Goal: Information Seeking & Learning: Learn about a topic

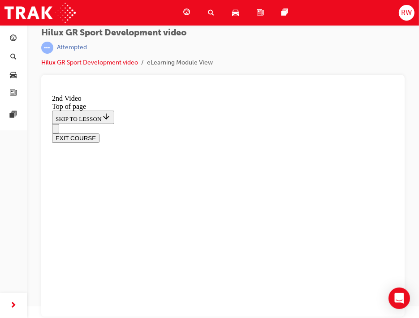
scroll to position [319, 0]
drag, startPoint x: 188, startPoint y: 245, endPoint x: 194, endPoint y: 249, distance: 7.6
drag, startPoint x: 137, startPoint y: 241, endPoint x: 141, endPoint y: 262, distance: 20.6
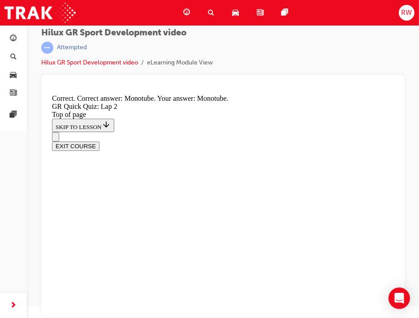
drag, startPoint x: 198, startPoint y: 247, endPoint x: 219, endPoint y: 222, distance: 32.7
drag, startPoint x: 206, startPoint y: 277, endPoint x: 208, endPoint y: 264, distance: 12.7
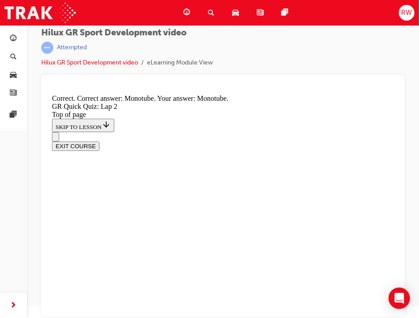
drag, startPoint x: 221, startPoint y: 276, endPoint x: 216, endPoint y: 268, distance: 8.8
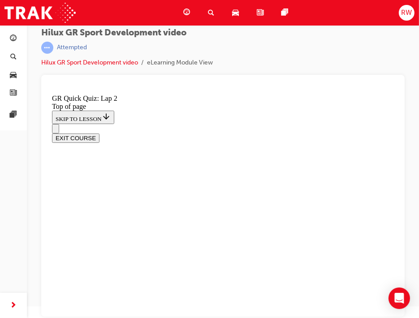
scroll to position [161, 0]
drag, startPoint x: 196, startPoint y: 143, endPoint x: 198, endPoint y: 151, distance: 8.8
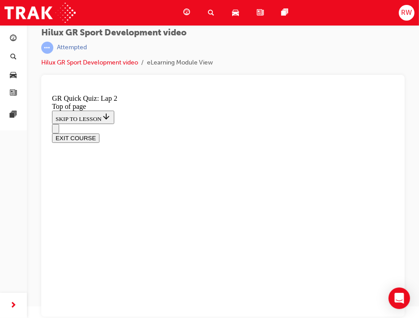
scroll to position [219, 0]
drag, startPoint x: 236, startPoint y: 297, endPoint x: 243, endPoint y: 297, distance: 6.7
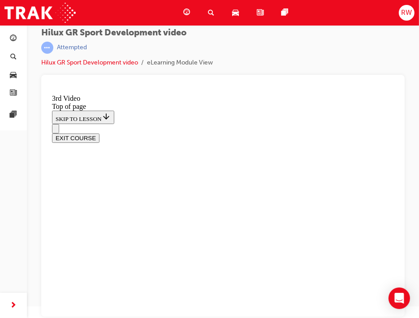
scroll to position [345, 0]
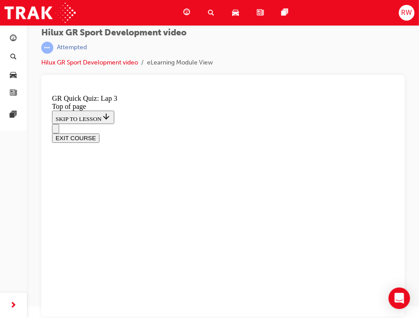
scroll to position [152, 0]
drag, startPoint x: 125, startPoint y: 161, endPoint x: 177, endPoint y: 180, distance: 55.3
copy p "s this the same undercover plate available on the HiLux Rogue ?"
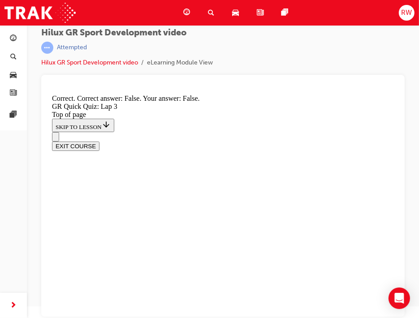
scroll to position [258, 0]
drag, startPoint x: 219, startPoint y: 295, endPoint x: 222, endPoint y: 283, distance: 12.9
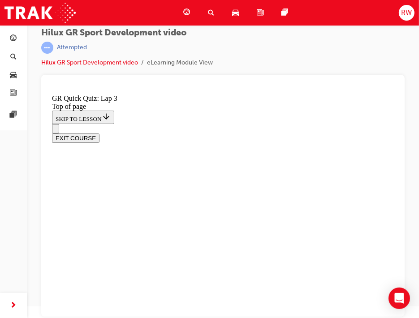
scroll to position [110, 0]
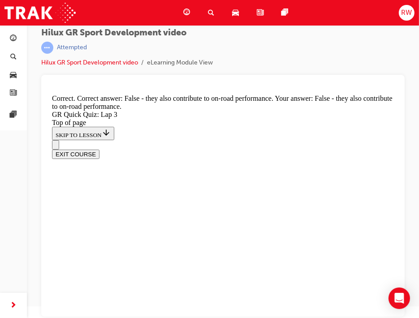
scroll to position [206, 0]
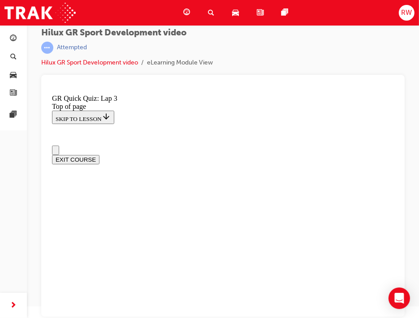
scroll to position [5, 0]
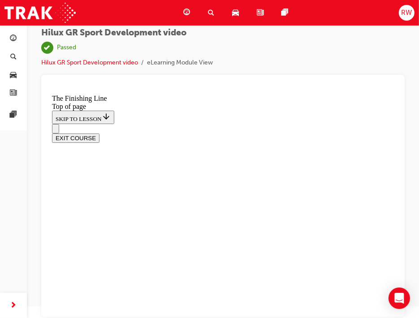
click at [187, 17] on span "guage-icon" at bounding box center [186, 12] width 7 height 11
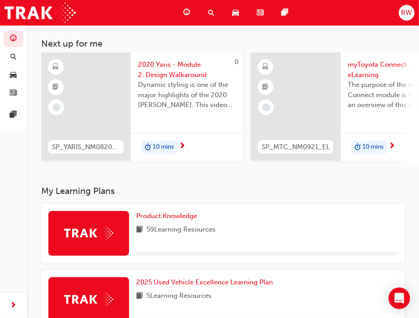
scroll to position [57, 0]
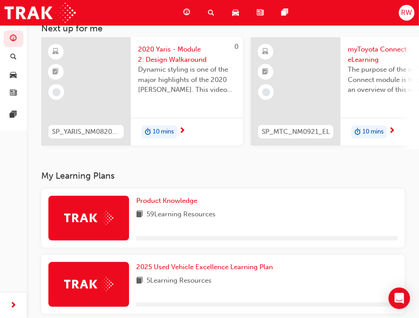
click at [175, 197] on div "Product Knowledge 59 Learning Resources" at bounding box center [222, 218] width 363 height 59
click at [177, 201] on span "Product Knowledge" at bounding box center [166, 201] width 61 height 8
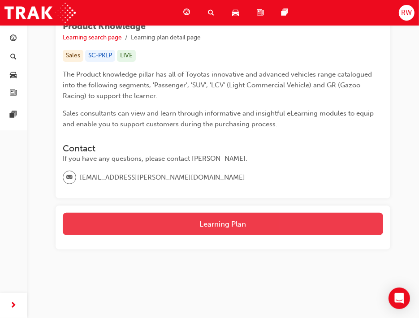
scroll to position [148, 0]
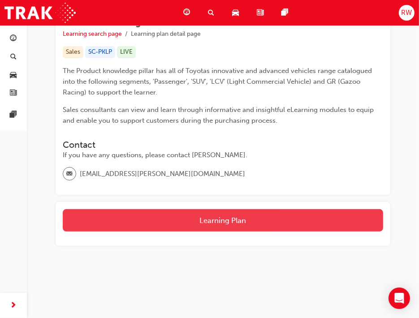
click at [209, 217] on button "Learning Plan" at bounding box center [223, 220] width 320 height 22
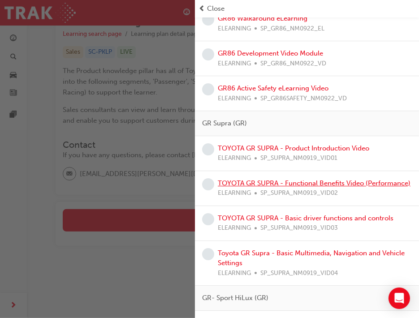
scroll to position [2000, 0]
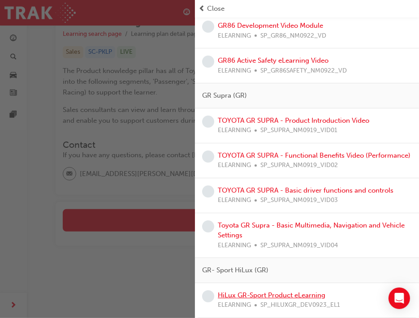
click at [295, 291] on link "HiLux GR-Sport Product eLearning" at bounding box center [271, 295] width 107 height 8
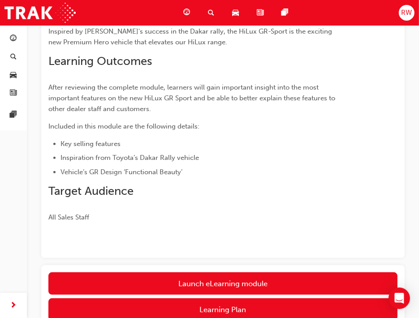
click at [253, 275] on link "Launch eLearning module" at bounding box center [222, 283] width 349 height 22
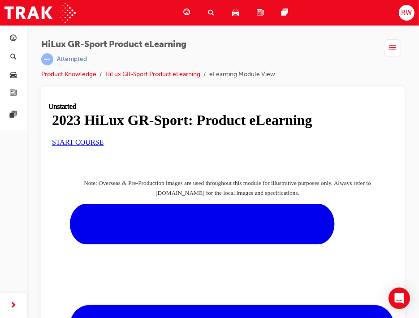
scroll to position [90, 0]
click at [103, 146] on link "START COURSE" at bounding box center [78, 142] width 52 height 8
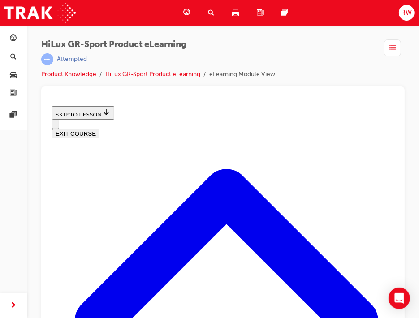
scroll to position [565, 0]
drag, startPoint x: 165, startPoint y: 212, endPoint x: 208, endPoint y: 204, distance: 43.3
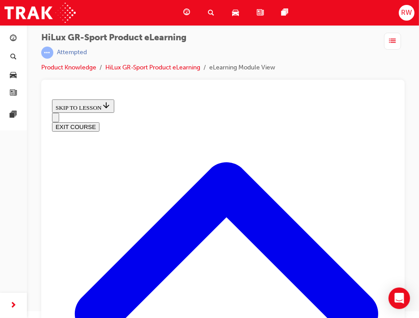
scroll to position [12, 0]
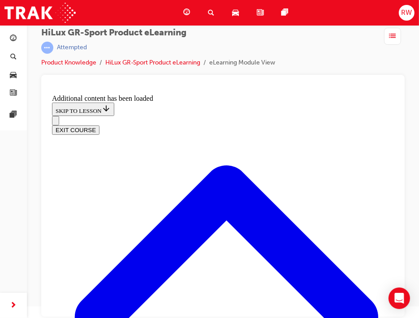
scroll to position [1172, 0]
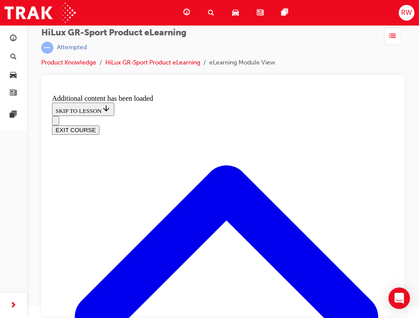
drag, startPoint x: 353, startPoint y: 239, endPoint x: 356, endPoint y: 190, distance: 48.9
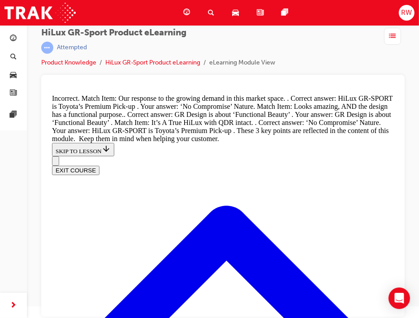
drag, startPoint x: 216, startPoint y: 304, endPoint x: 242, endPoint y: 256, distance: 54.5
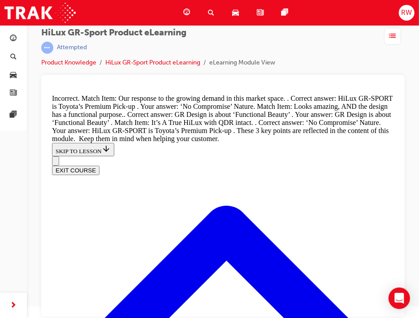
scroll to position [1197, 0]
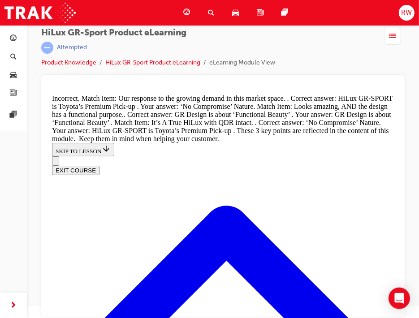
drag, startPoint x: 349, startPoint y: 153, endPoint x: 346, endPoint y: 164, distance: 11.6
drag, startPoint x: 352, startPoint y: 212, endPoint x: 283, endPoint y: 270, distance: 90.0
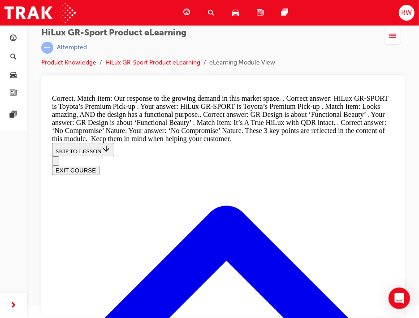
scroll to position [1376, 0]
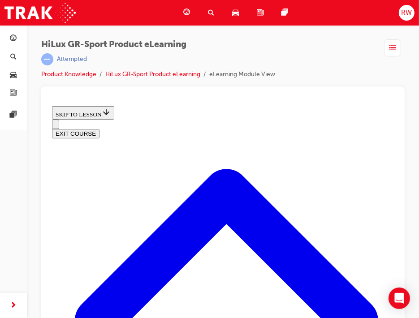
scroll to position [351, 0]
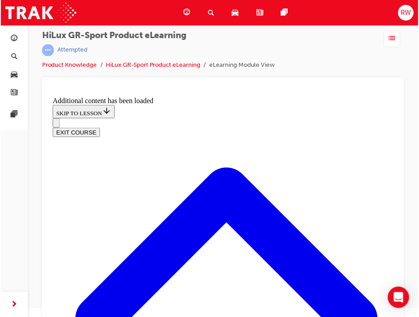
scroll to position [12, 0]
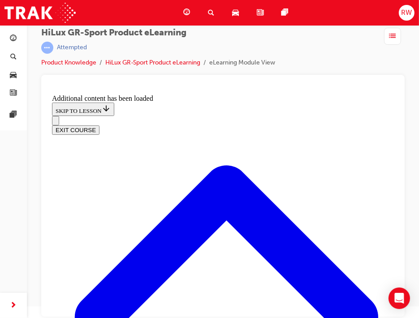
drag, startPoint x: 142, startPoint y: 186, endPoint x: 159, endPoint y: 205, distance: 25.7
copy p ": Most of the new Design features of the GR-S PORT are found in the front."
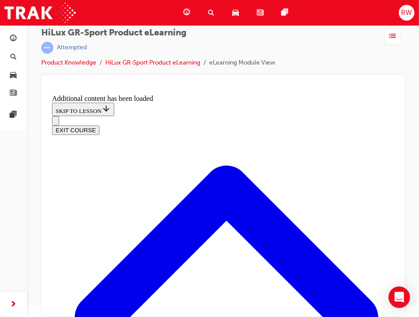
radio input "true"
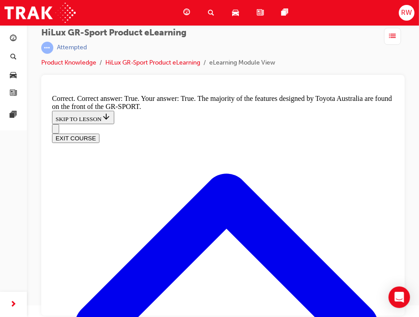
scroll to position [955, 0]
drag, startPoint x: 93, startPoint y: 170, endPoint x: 259, endPoint y: 183, distance: 167.2
copy p "Which HiLux GR-S PORT feature channels air, reducing aerodynamic drag, and turb…"
drag, startPoint x: 161, startPoint y: 241, endPoint x: 176, endPoint y: 225, distance: 22.2
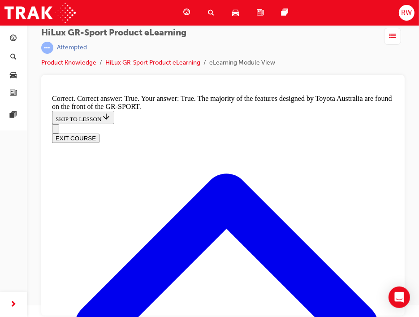
radio input "true"
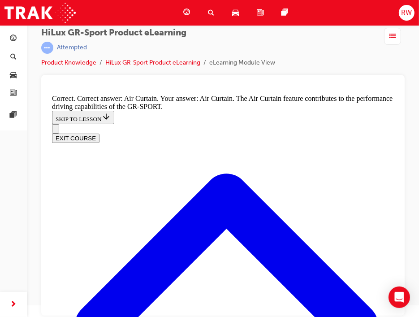
scroll to position [1385, 0]
drag, startPoint x: 148, startPoint y: 164, endPoint x: 284, endPoint y: 185, distance: 136.8
copy p "he HiLux GR-S PORT 's 'Skid Plate' is purely decorative and should not be used …"
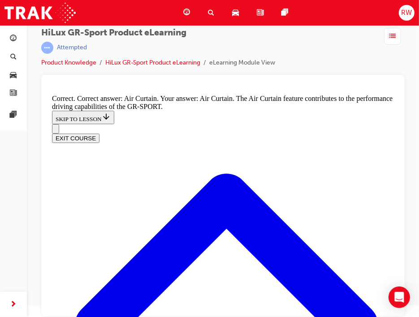
radio input "true"
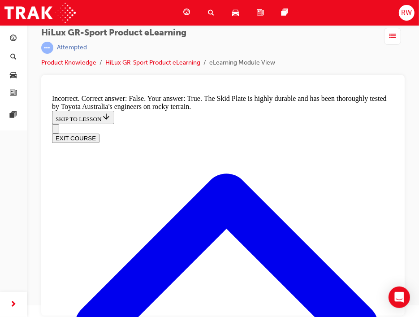
radio input "true"
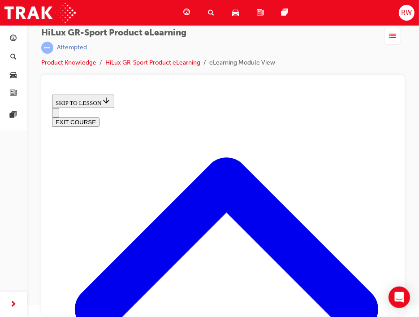
scroll to position [48, 0]
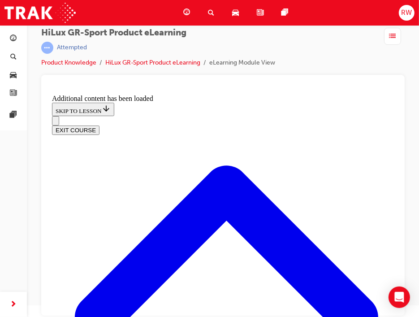
scroll to position [303, 0]
drag, startPoint x: 151, startPoint y: 185, endPoint x: 244, endPoint y: 209, distance: 96.1
drag, startPoint x: 146, startPoint y: 186, endPoint x: 210, endPoint y: 198, distance: 65.6
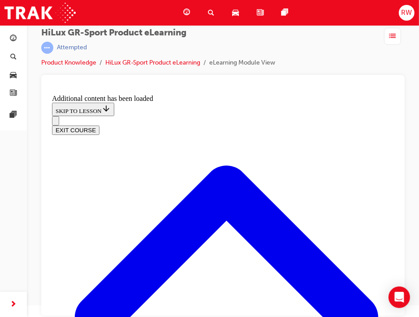
copy p "The Hilux GR-S PORT is equipped with rear disc brakes to improve stopping perfo…"
radio input "true"
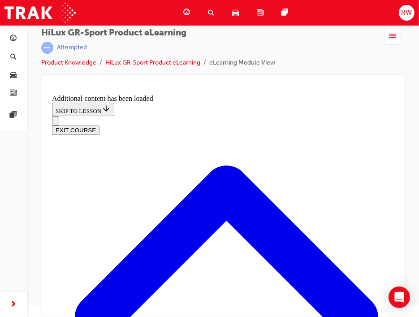
scroll to position [389, 0]
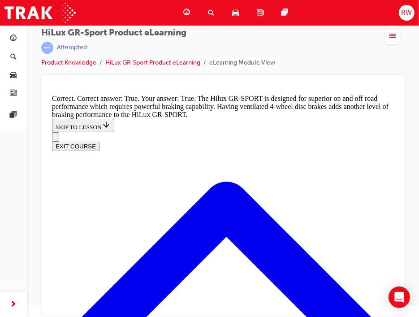
scroll to position [593, 0]
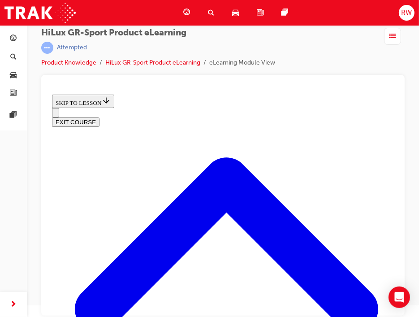
scroll to position [252, 0]
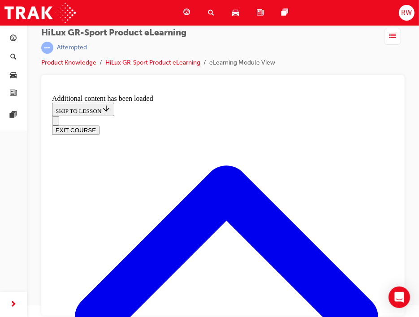
scroll to position [1130, 0]
checkbox input "true"
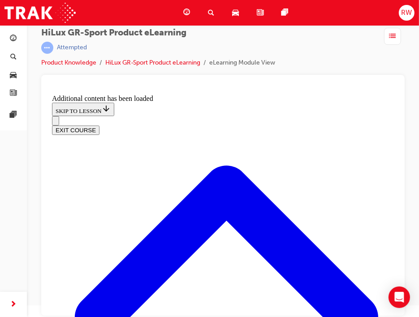
checkbox input "true"
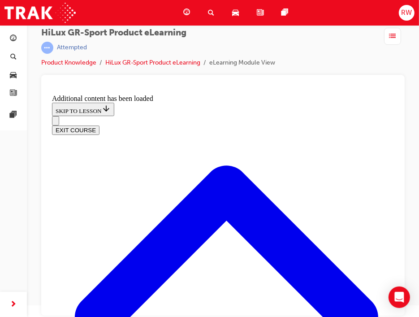
checkbox input "true"
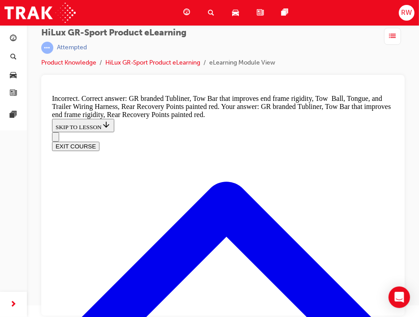
drag, startPoint x: 216, startPoint y: 249, endPoint x: 218, endPoint y: 244, distance: 5.2
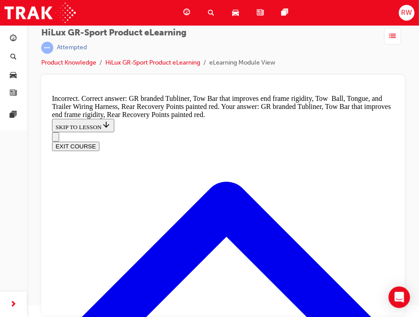
checkbox input "false"
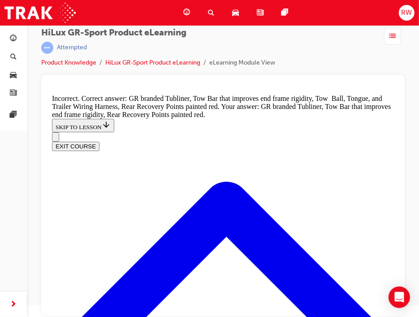
checkbox input "true"
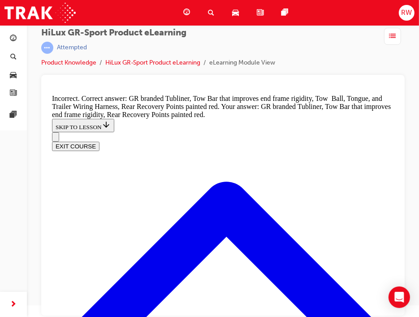
scroll to position [1164, 0]
drag, startPoint x: 186, startPoint y: 243, endPoint x: 182, endPoint y: 213, distance: 30.3
checkbox input "true"
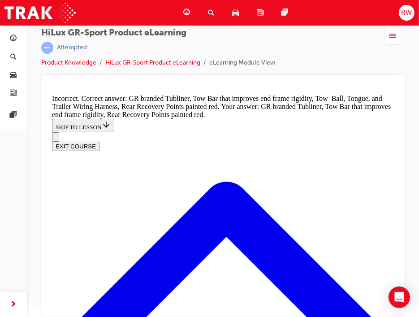
checkbox input "true"
drag, startPoint x: 195, startPoint y: 225, endPoint x: 193, endPoint y: 232, distance: 7.1
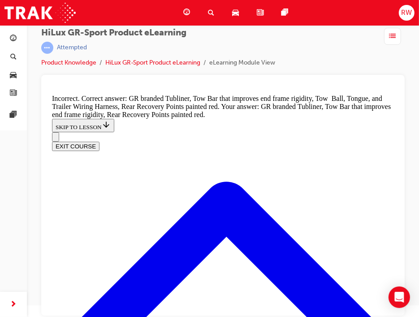
checkbox input "false"
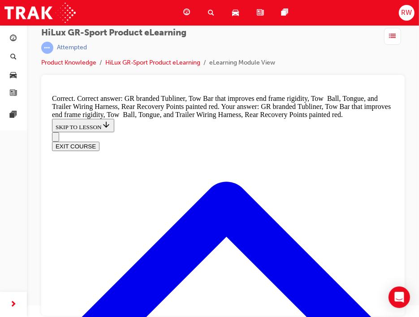
scroll to position [1298, 0]
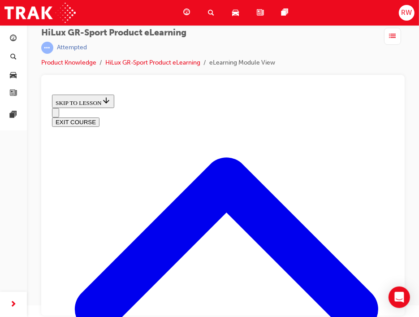
scroll to position [297, 0]
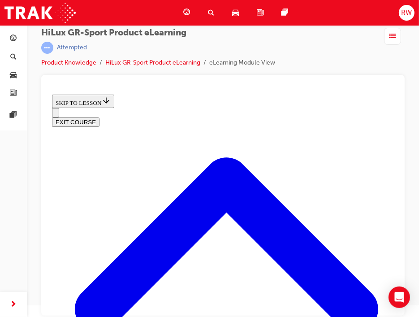
drag, startPoint x: 250, startPoint y: 210, endPoint x: 216, endPoint y: 216, distance: 34.2
drag, startPoint x: 203, startPoint y: 208, endPoint x: 228, endPoint y: 227, distance: 31.4
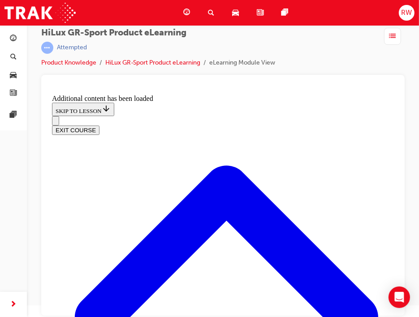
scroll to position [555, 0]
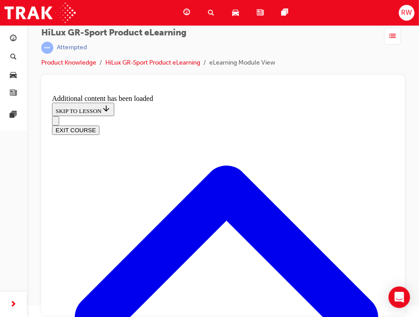
checkbox input "true"
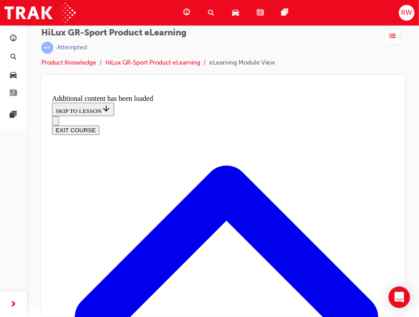
checkbox input "true"
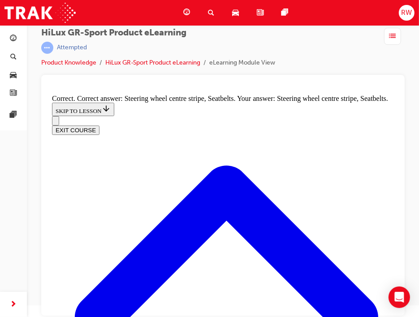
scroll to position [1120, 0]
radio input "true"
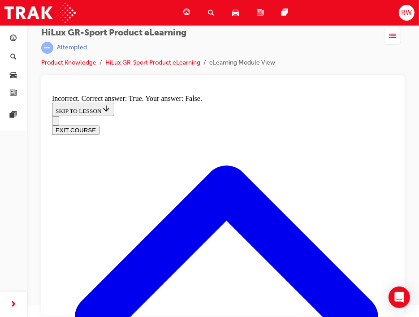
scroll to position [1166, 0]
radio input "true"
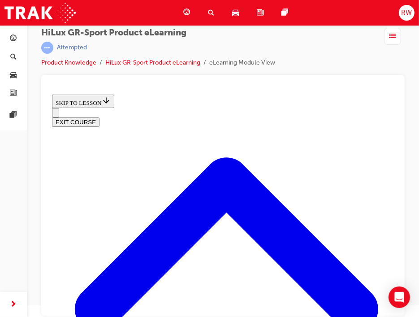
scroll to position [404, 0]
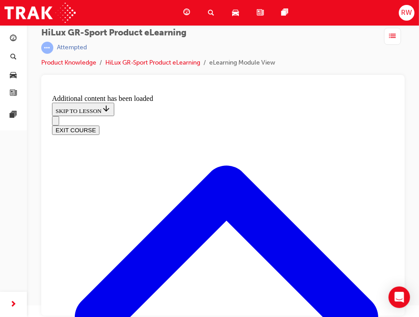
scroll to position [545, 0]
radio input "true"
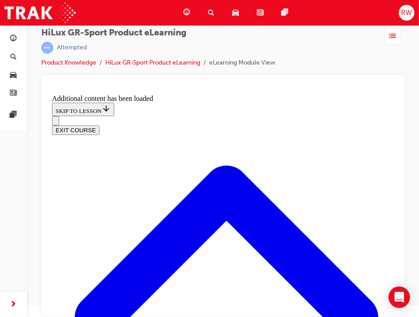
drag, startPoint x: 222, startPoint y: 275, endPoint x: 220, endPoint y: 263, distance: 11.3
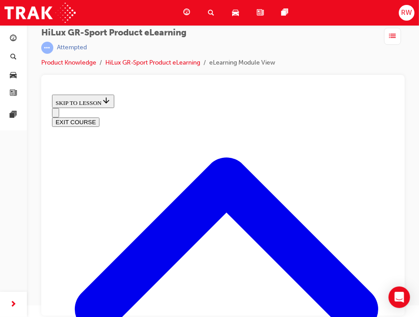
scroll to position [1058, 0]
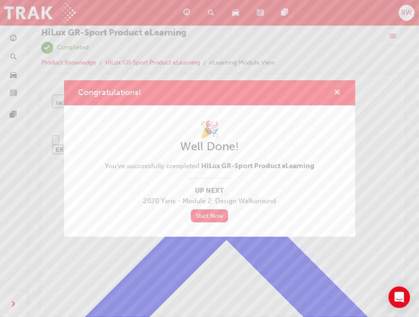
click at [340, 92] on span "cross-icon" at bounding box center [337, 93] width 7 height 8
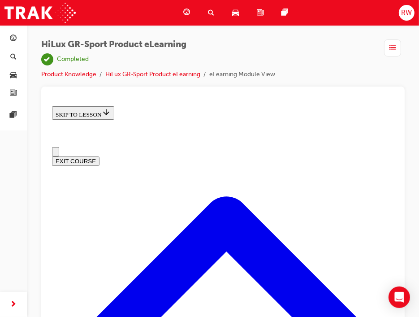
click at [184, 15] on span "guage-icon" at bounding box center [186, 12] width 7 height 11
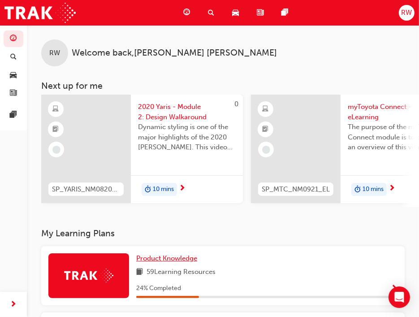
click at [168, 255] on link "Product Knowledge" at bounding box center [168, 258] width 64 height 10
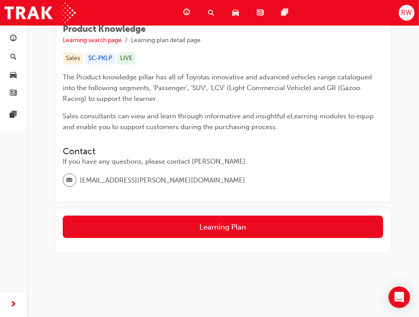
scroll to position [149, 0]
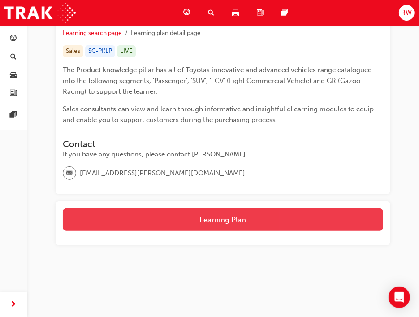
click at [227, 219] on button "Learning Plan" at bounding box center [223, 219] width 320 height 22
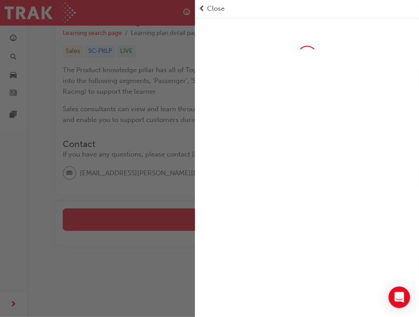
click at [210, 9] on span "Close" at bounding box center [215, 9] width 17 height 10
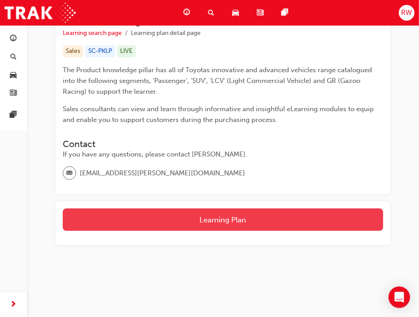
click at [207, 222] on button "Learning Plan" at bounding box center [223, 219] width 320 height 22
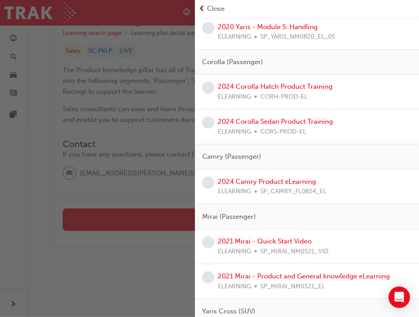
scroll to position [132, 0]
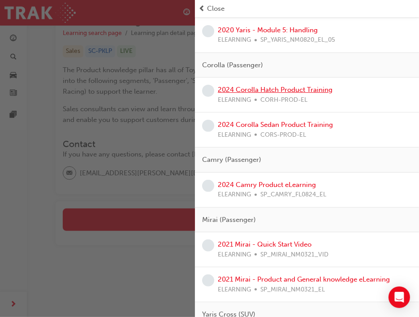
click at [294, 90] on link "2024 Corolla Hatch Product Training" at bounding box center [275, 90] width 115 height 8
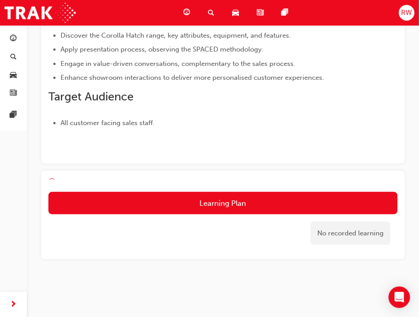
scroll to position [133, 0]
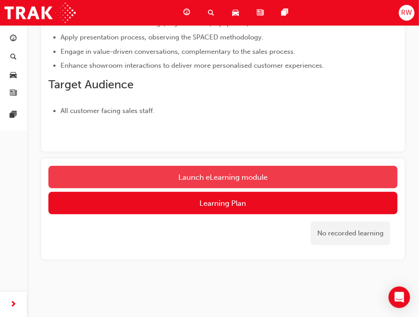
click at [212, 185] on link "Launch eLearning module" at bounding box center [222, 177] width 349 height 22
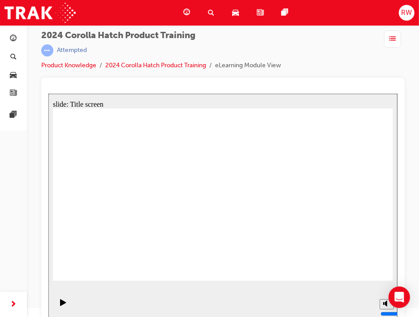
scroll to position [12, 0]
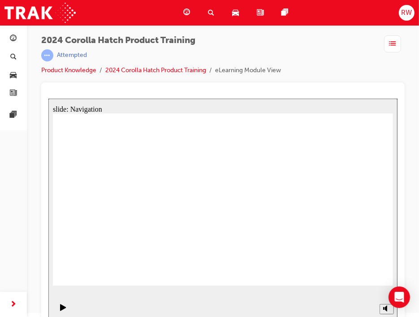
scroll to position [0, 0]
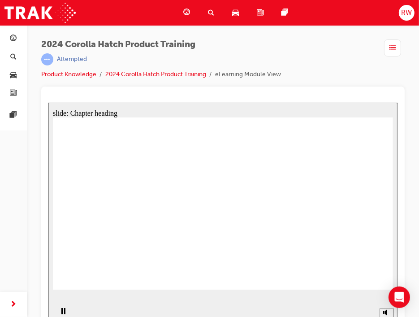
drag, startPoint x: 206, startPoint y: 253, endPoint x: 198, endPoint y: 215, distance: 38.8
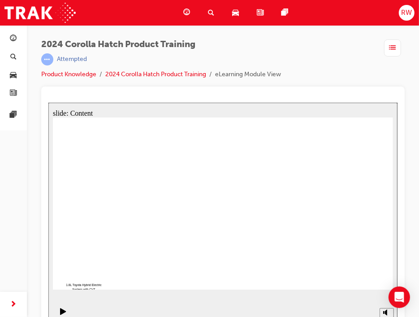
drag, startPoint x: 198, startPoint y: 214, endPoint x: 211, endPoint y: 243, distance: 31.9
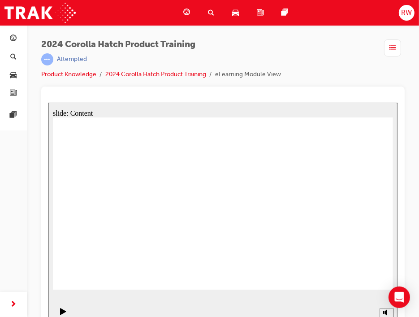
drag, startPoint x: 188, startPoint y: 208, endPoint x: 193, endPoint y: 211, distance: 6.6
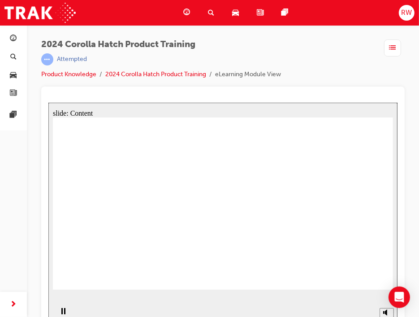
drag, startPoint x: 107, startPoint y: 196, endPoint x: 109, endPoint y: 211, distance: 15.7
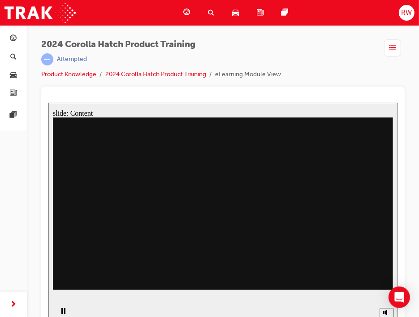
drag, startPoint x: 229, startPoint y: 244, endPoint x: 163, endPoint y: 236, distance: 65.9
drag, startPoint x: 158, startPoint y: 234, endPoint x: 181, endPoint y: 243, distance: 24.8
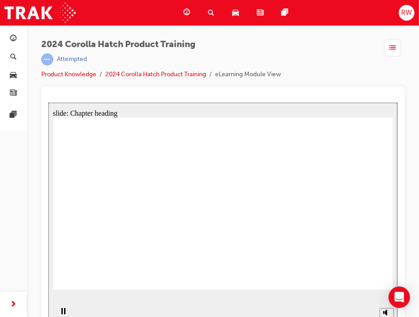
drag, startPoint x: 174, startPoint y: 167, endPoint x: 155, endPoint y: 185, distance: 26.0
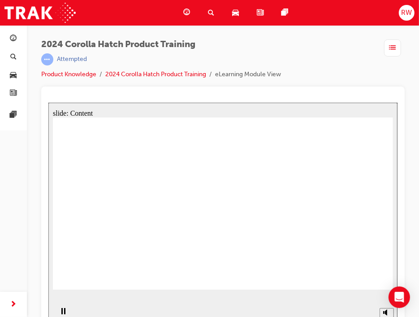
drag, startPoint x: 112, startPoint y: 214, endPoint x: 105, endPoint y: 203, distance: 12.3
drag, startPoint x: 80, startPoint y: 169, endPoint x: 133, endPoint y: 199, distance: 60.4
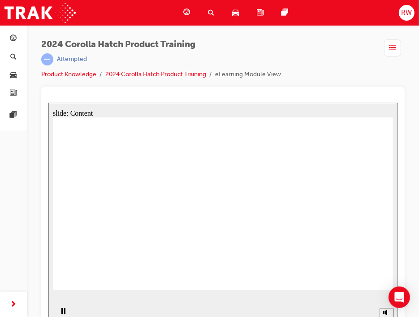
drag, startPoint x: 82, startPoint y: 171, endPoint x: 154, endPoint y: 194, distance: 75.4
drag, startPoint x: 157, startPoint y: 230, endPoint x: 154, endPoint y: 185, distance: 44.9
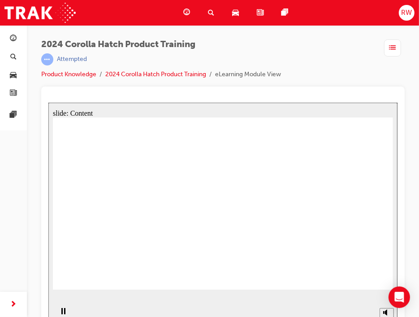
drag, startPoint x: 120, startPoint y: 188, endPoint x: 203, endPoint y: 237, distance: 96.2
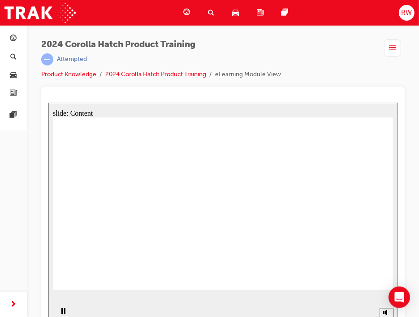
drag, startPoint x: 168, startPoint y: 211, endPoint x: 143, endPoint y: 216, distance: 25.1
drag, startPoint x: 163, startPoint y: 236, endPoint x: 153, endPoint y: 226, distance: 13.9
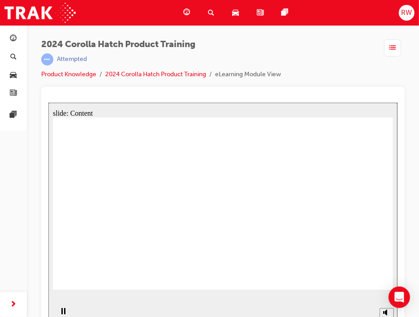
drag, startPoint x: 161, startPoint y: 227, endPoint x: 160, endPoint y: 232, distance: 4.6
drag, startPoint x: 160, startPoint y: 232, endPoint x: 155, endPoint y: 214, distance: 18.6
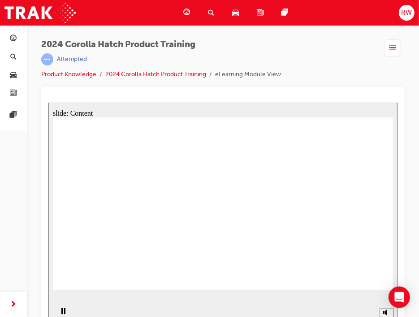
drag, startPoint x: 105, startPoint y: 208, endPoint x: 133, endPoint y: 203, distance: 28.7
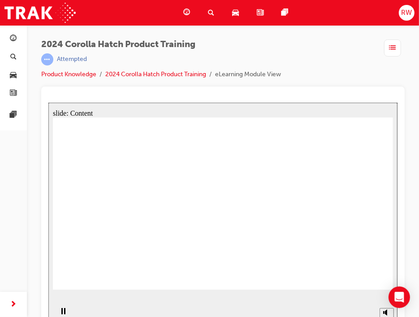
drag, startPoint x: 130, startPoint y: 167, endPoint x: 143, endPoint y: 181, distance: 19.0
drag, startPoint x: 161, startPoint y: 215, endPoint x: 162, endPoint y: 200, distance: 15.3
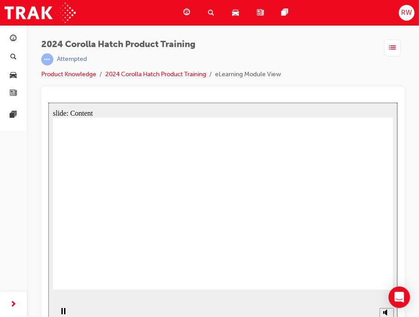
drag, startPoint x: 160, startPoint y: 215, endPoint x: 159, endPoint y: 165, distance: 50.6
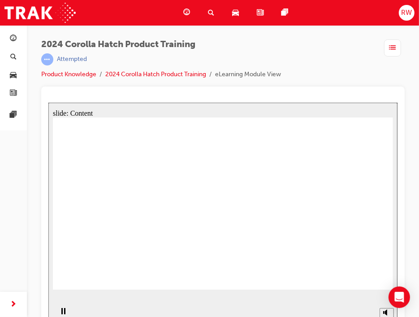
drag, startPoint x: 258, startPoint y: 209, endPoint x: 265, endPoint y: 213, distance: 8.2
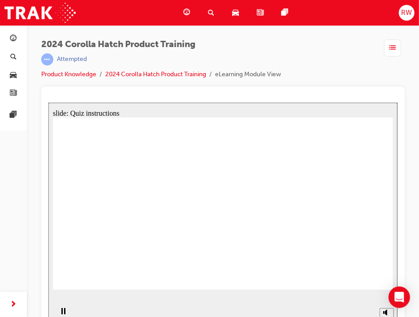
radio input "true"
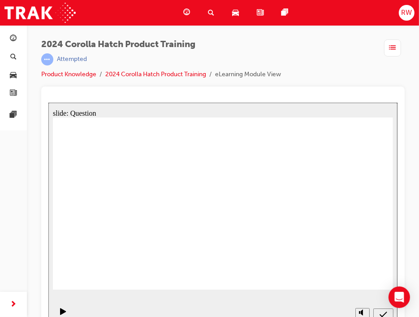
radio input "true"
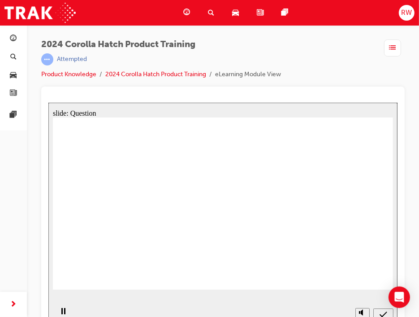
radio input "true"
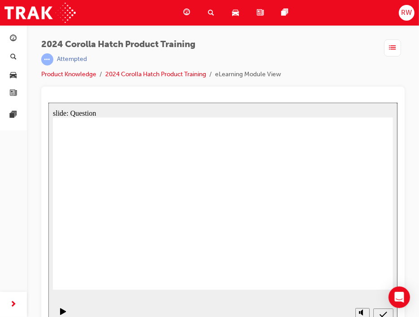
radio input "true"
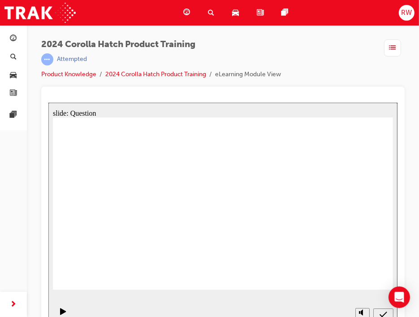
drag, startPoint x: 171, startPoint y: 198, endPoint x: 101, endPoint y: 250, distance: 87.3
drag, startPoint x: 229, startPoint y: 190, endPoint x: 275, endPoint y: 241, distance: 68.5
drag, startPoint x: 342, startPoint y: 184, endPoint x: 323, endPoint y: 239, distance: 57.8
drag, startPoint x: 288, startPoint y: 198, endPoint x: 220, endPoint y: 244, distance: 81.6
drag, startPoint x: 104, startPoint y: 192, endPoint x: 165, endPoint y: 250, distance: 84.6
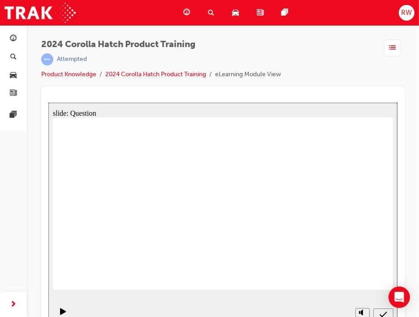
radio input "true"
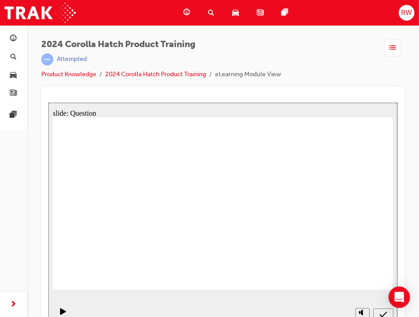
radio input "true"
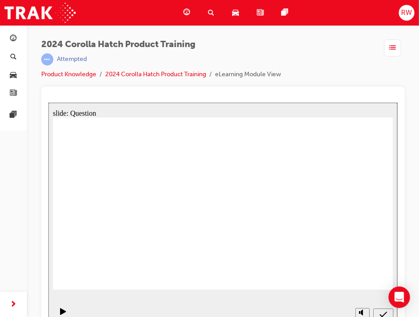
radio input "true"
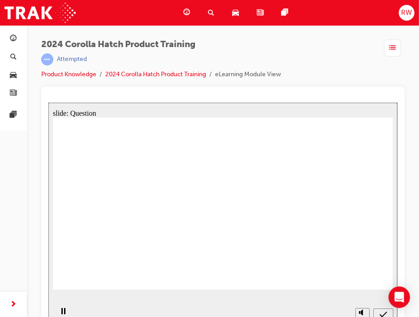
radio input "true"
drag, startPoint x: 271, startPoint y: 189, endPoint x: 215, endPoint y: 244, distance: 78.6
drag, startPoint x: 168, startPoint y: 193, endPoint x: 109, endPoint y: 239, distance: 74.8
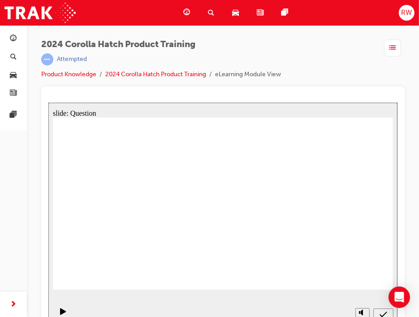
drag, startPoint x: 349, startPoint y: 188, endPoint x: 350, endPoint y: 240, distance: 52.0
drag, startPoint x: 245, startPoint y: 182, endPoint x: 291, endPoint y: 223, distance: 61.9
drag, startPoint x: 120, startPoint y: 192, endPoint x: 179, endPoint y: 245, distance: 79.9
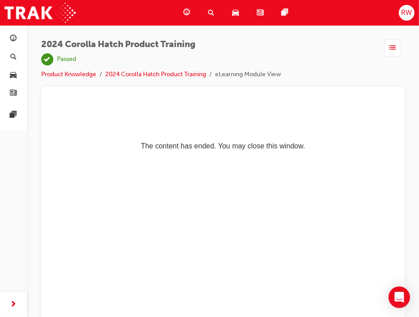
click at [182, 18] on div "Dashboard" at bounding box center [188, 13] width 25 height 18
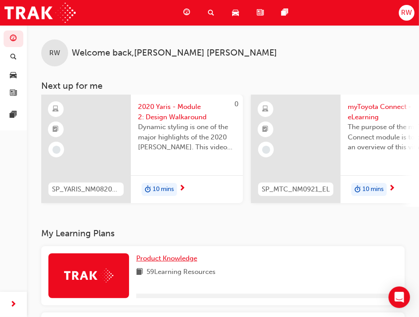
click at [164, 260] on span "Product Knowledge" at bounding box center [166, 258] width 61 height 8
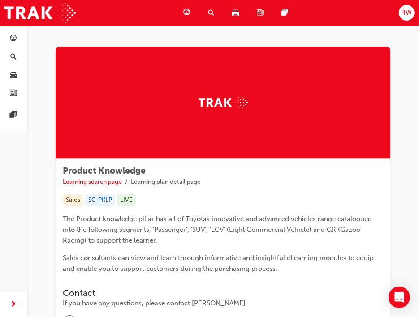
scroll to position [149, 0]
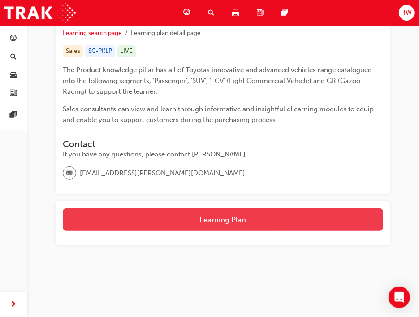
click at [260, 215] on button "Learning Plan" at bounding box center [223, 219] width 320 height 22
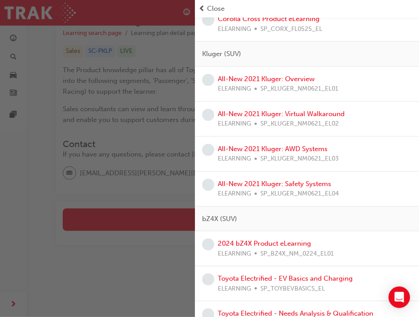
scroll to position [600, 0]
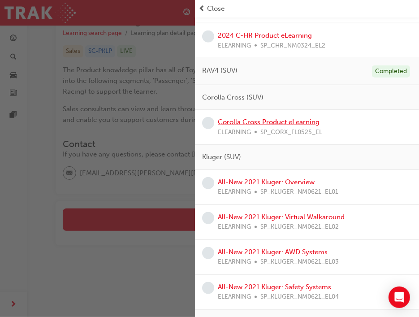
click at [303, 120] on link "Corolla Cross Product eLearning" at bounding box center [269, 122] width 102 height 8
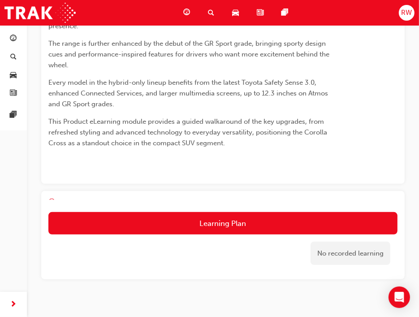
scroll to position [128, 0]
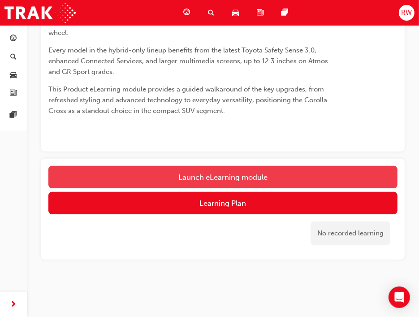
click at [238, 176] on link "Launch eLearning module" at bounding box center [222, 177] width 349 height 22
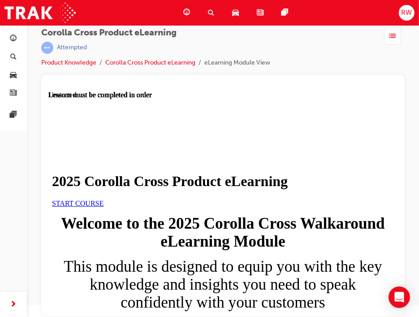
drag, startPoint x: 214, startPoint y: 249, endPoint x: 200, endPoint y: 243, distance: 15.2
click at [103, 206] on link "START COURSE" at bounding box center [78, 203] width 52 height 8
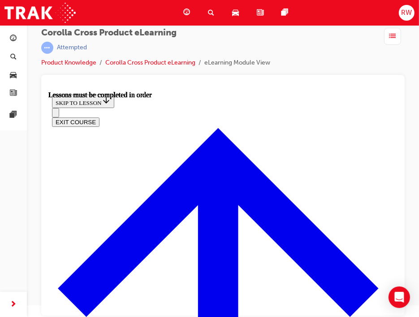
scroll to position [176, 0]
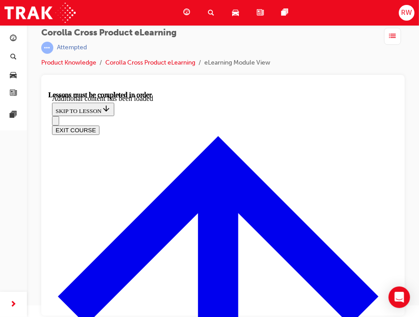
scroll to position [1850, 0]
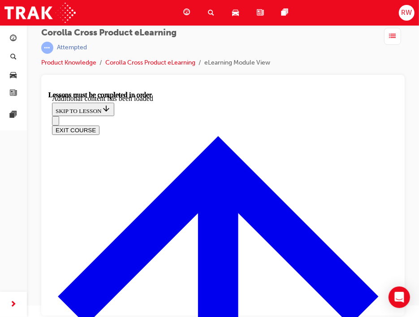
radio input "true"
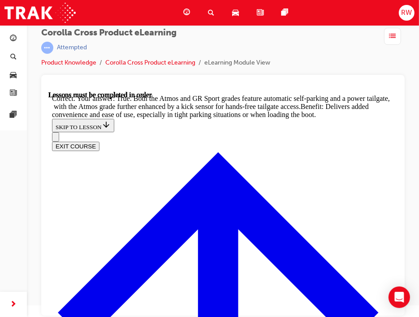
scroll to position [2299, 0]
drag, startPoint x: 225, startPoint y: 281, endPoint x: 171, endPoint y: 275, distance: 54.6
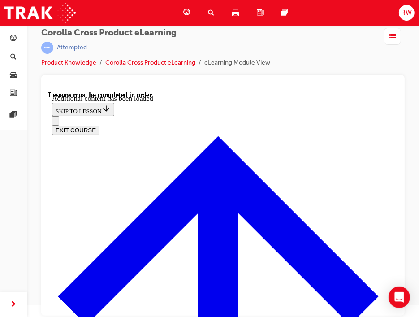
scroll to position [1156, 0]
radio input "true"
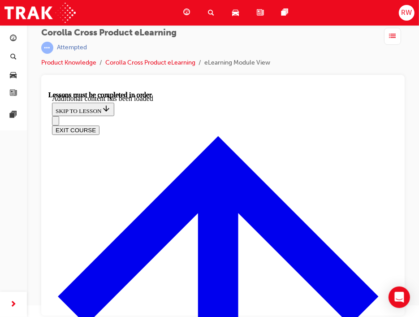
drag, startPoint x: 94, startPoint y: 159, endPoint x: 211, endPoint y: 168, distance: 117.3
drag, startPoint x: 91, startPoint y: 161, endPoint x: 220, endPoint y: 170, distance: 129.3
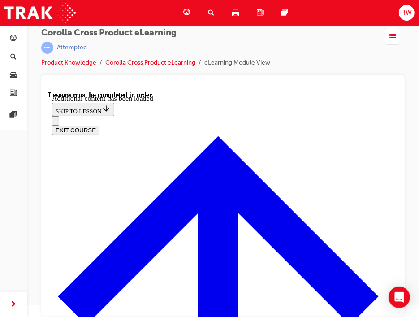
copy strong "What is the purpose of nanoe™ X technology?"
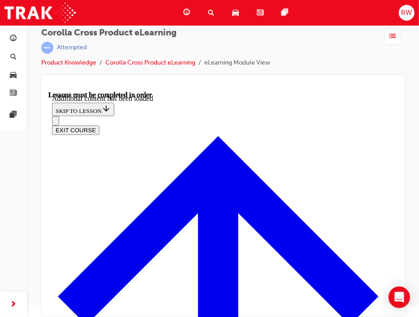
radio input "true"
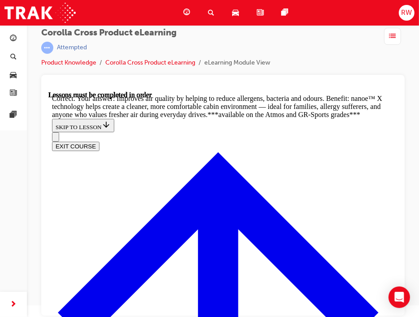
scroll to position [1597, 0]
drag, startPoint x: 90, startPoint y: 125, endPoint x: 141, endPoint y: 139, distance: 52.5
copy strong "What is the purpose of the Panoramic View Monitor (PVM) in the 2025 Corolla Cro…"
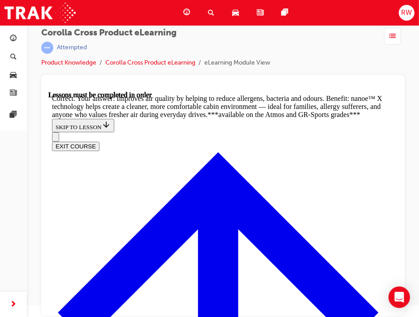
radio input "true"
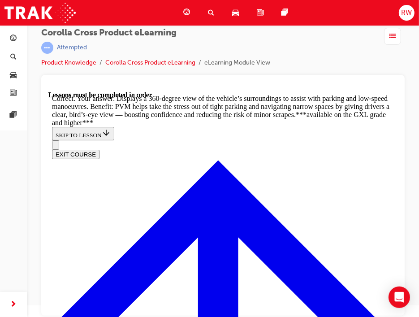
scroll to position [1878, 0]
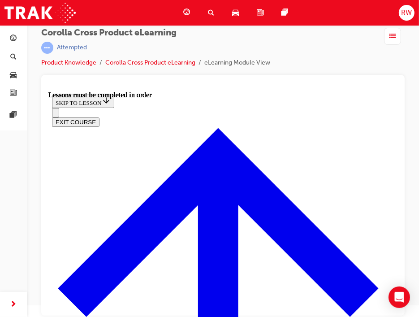
scroll to position [788, 0]
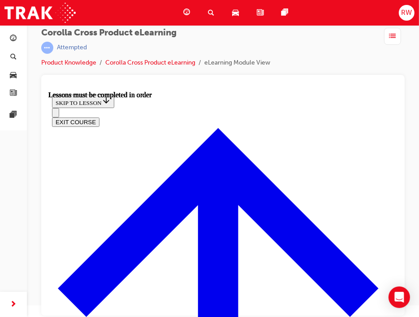
scroll to position [657, 0]
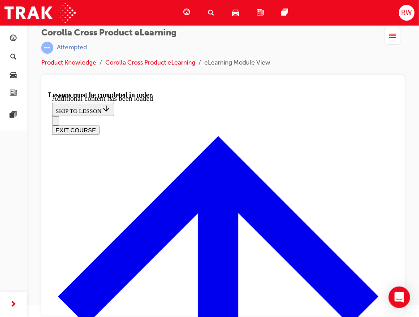
scroll to position [1180, 0]
drag, startPoint x: 150, startPoint y: 133, endPoint x: 182, endPoint y: 147, distance: 35.3
copy p "The new 'Centre Lamp' feature on the Corolla Cross is standard across the range"
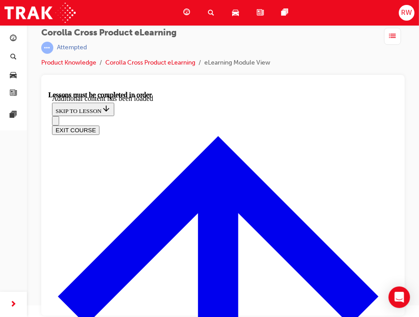
radio input "true"
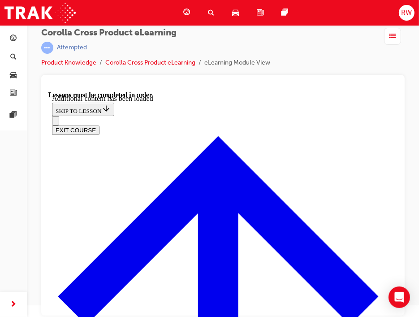
scroll to position [1276, 0]
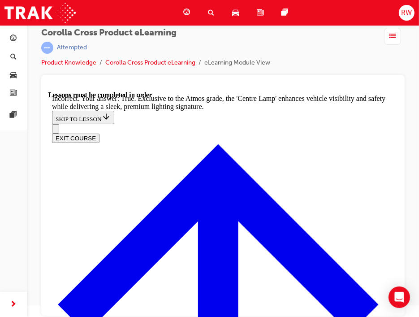
scroll to position [1432, 0]
drag, startPoint x: 152, startPoint y: 301, endPoint x: 104, endPoint y: 223, distance: 92.0
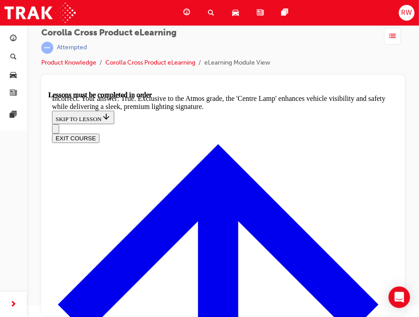
radio input "true"
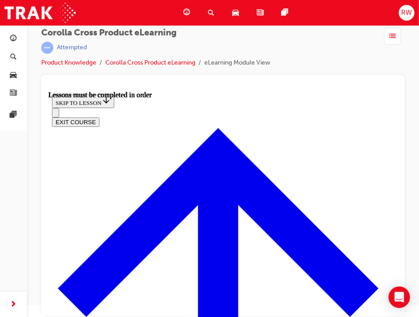
scroll to position [798, 0]
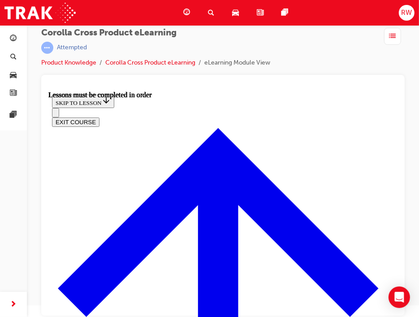
scroll to position [650, 0]
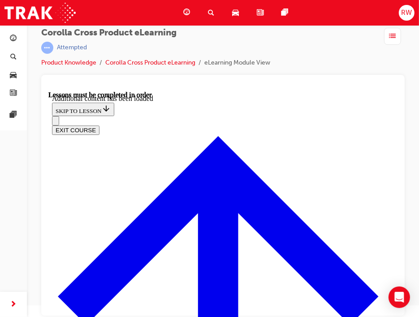
scroll to position [1033, 0]
drag, startPoint x: 150, startPoint y: 186, endPoint x: 344, endPoint y: 184, distance: 194.0
copy p "The Corolla Cross is available as either petrol or hybrid."
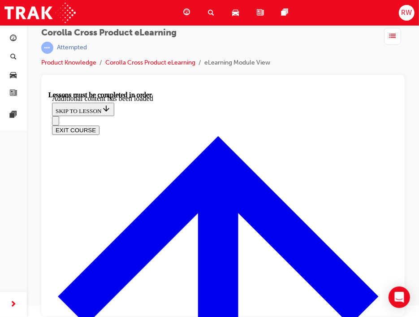
radio input "true"
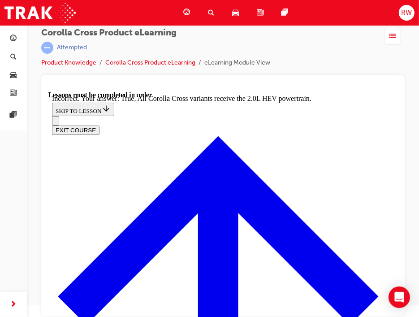
scroll to position [1031, 0]
radio input "true"
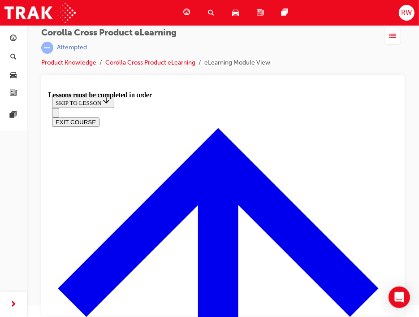
scroll to position [697, 0]
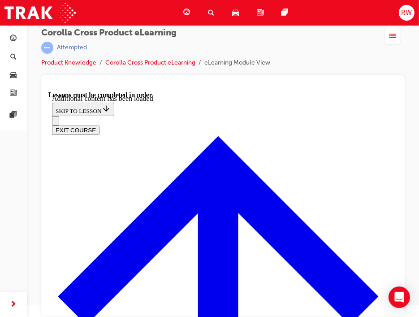
scroll to position [946, 0]
radio input "true"
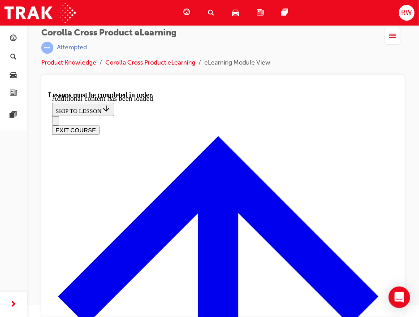
radio input "true"
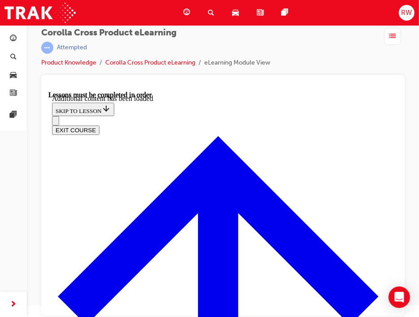
scroll to position [1230, 0]
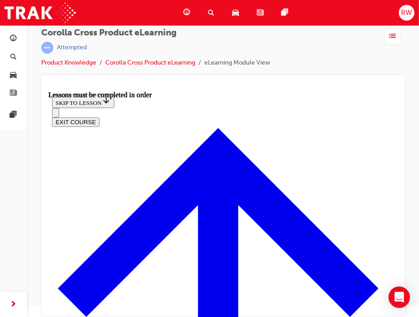
scroll to position [839, 0]
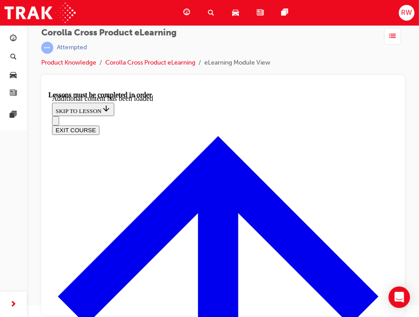
scroll to position [1189, 0]
drag, startPoint x: 90, startPoint y: 118, endPoint x: 199, endPoint y: 153, distance: 114.4
copy strong "What is the primary benefit of the 'concave shape' on the back of the front sea…"
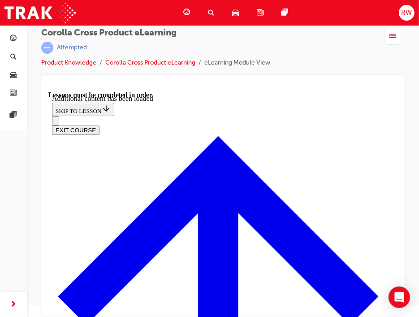
radio input "true"
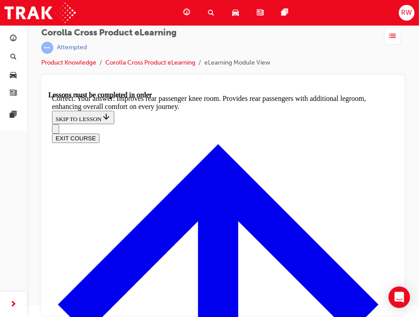
scroll to position [1493, 0]
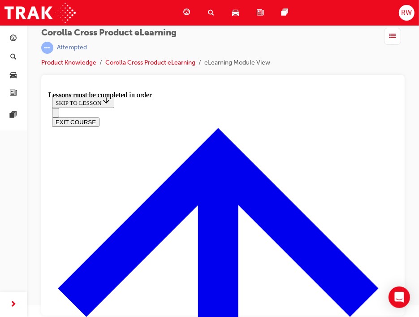
scroll to position [722, 0]
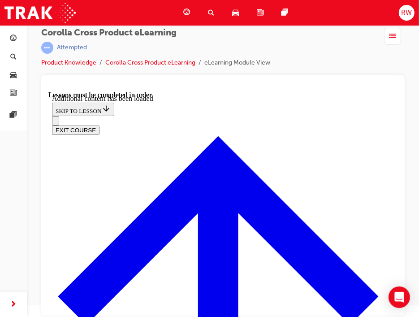
scroll to position [1095, 0]
radio input "true"
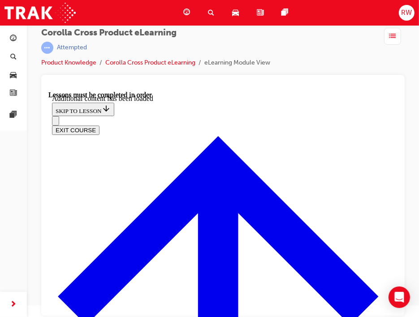
drag, startPoint x: 212, startPoint y: 242, endPoint x: 208, endPoint y: 239, distance: 5.4
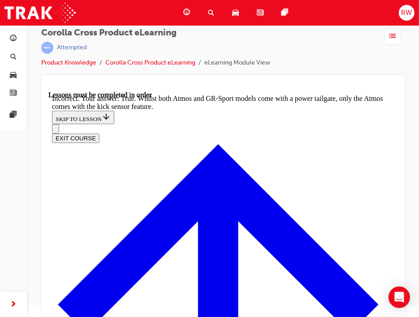
scroll to position [1233, 0]
radio input "true"
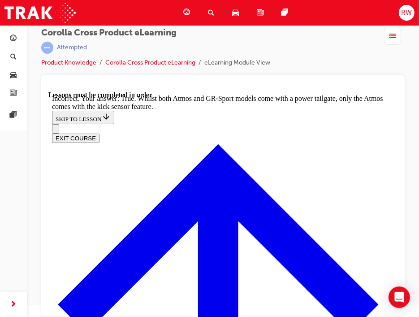
scroll to position [1217, 0]
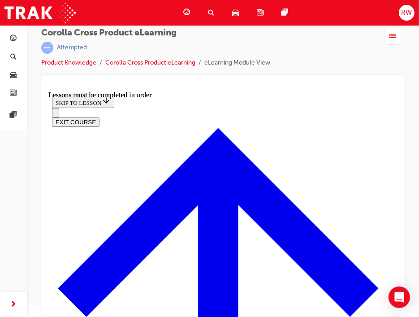
scroll to position [988, 0]
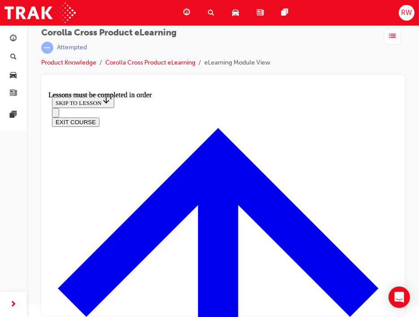
drag, startPoint x: 207, startPoint y: 298, endPoint x: 191, endPoint y: 298, distance: 15.7
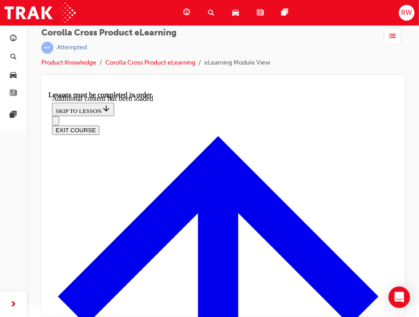
scroll to position [1853, 0]
checkbox input "true"
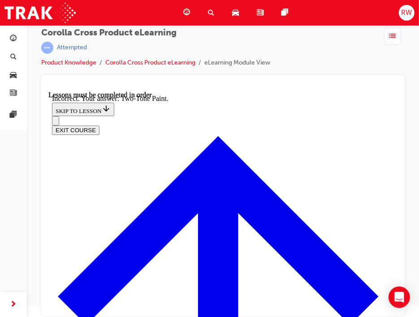
scroll to position [2050, 0]
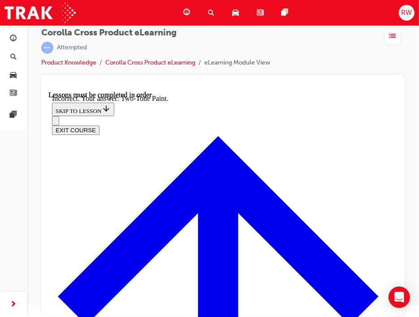
checkbox input "true"
checkbox input "false"
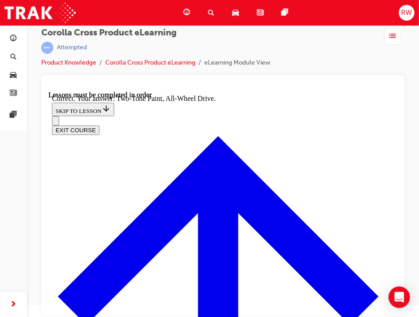
scroll to position [2274, 0]
radio input "true"
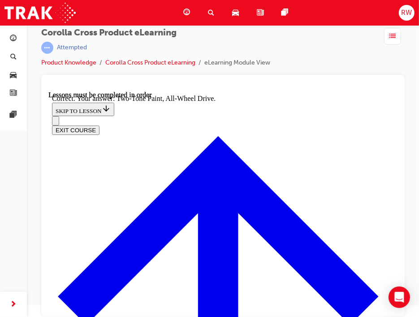
radio input "true"
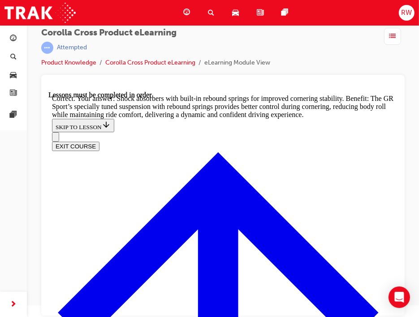
scroll to position [2589, 0]
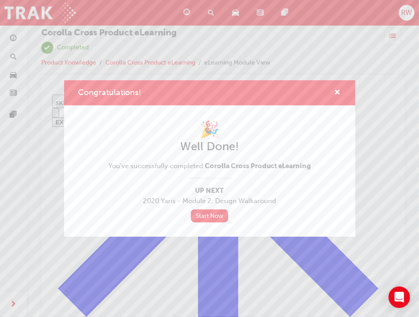
scroll to position [387, 0]
click at [333, 94] on div "Congratulations!" at bounding box center [334, 92] width 14 height 11
click at [337, 93] on span "cross-icon" at bounding box center [337, 93] width 7 height 8
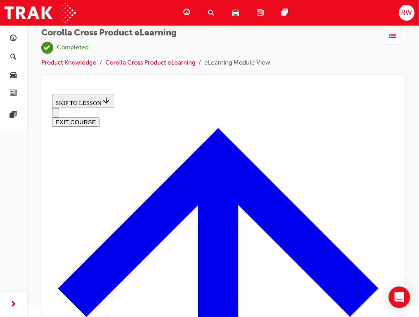
click at [155, 69] on div "Corolla Cross Product eLearning | Completed Product Knowledge Corolla Cross Pro…" at bounding box center [222, 51] width 363 height 47
click at [190, 19] on div "Dashboard" at bounding box center [188, 13] width 25 height 18
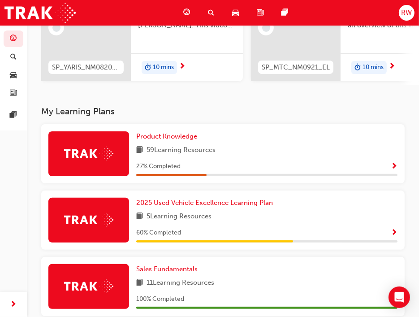
scroll to position [122, 0]
click at [152, 140] on span "Product Knowledge" at bounding box center [166, 136] width 61 height 8
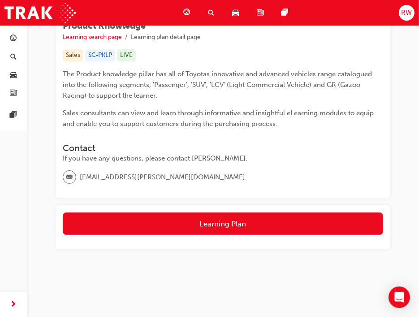
scroll to position [149, 0]
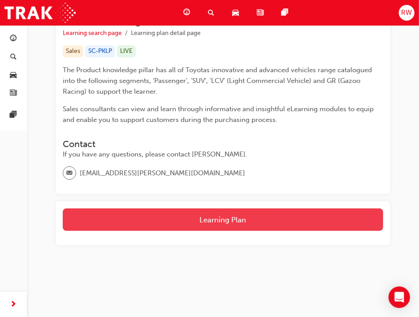
click at [189, 208] on button "Learning Plan" at bounding box center [223, 219] width 320 height 22
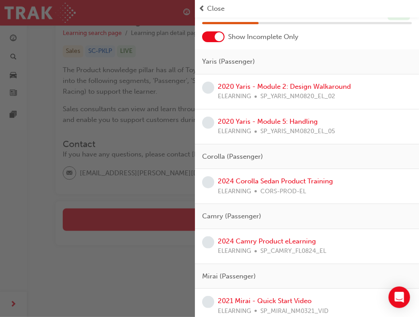
scroll to position [41, 0]
click at [283, 182] on link "2024 Corolla Sedan Product Training" at bounding box center [275, 180] width 115 height 8
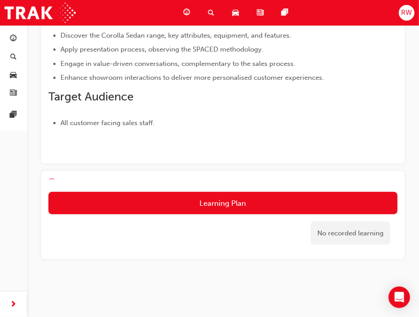
scroll to position [133, 0]
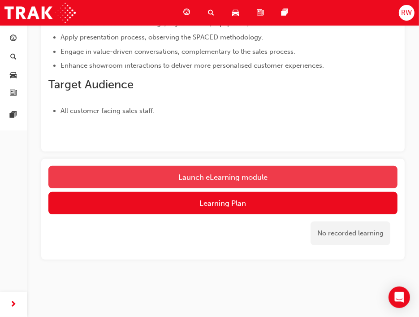
click at [236, 172] on link "Launch eLearning module" at bounding box center [222, 177] width 349 height 22
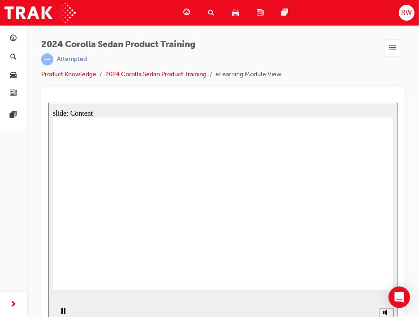
drag, startPoint x: 130, startPoint y: 176, endPoint x: 138, endPoint y: 196, distance: 21.5
drag, startPoint x: 138, startPoint y: 196, endPoint x: 121, endPoint y: 199, distance: 17.0
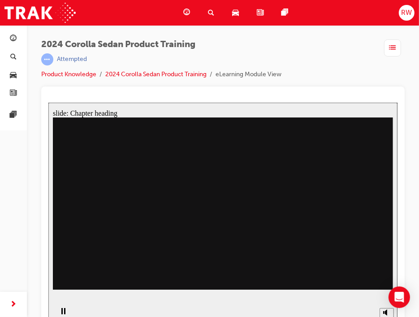
drag, startPoint x: 138, startPoint y: 178, endPoint x: 152, endPoint y: 202, distance: 28.0
drag, startPoint x: 203, startPoint y: 181, endPoint x: 219, endPoint y: 231, distance: 52.7
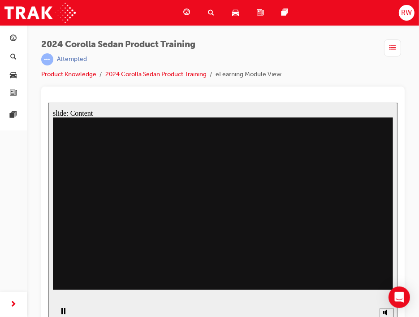
drag, startPoint x: 219, startPoint y: 231, endPoint x: 345, endPoint y: 147, distance: 151.2
drag, startPoint x: 345, startPoint y: 147, endPoint x: 314, endPoint y: 181, distance: 46.0
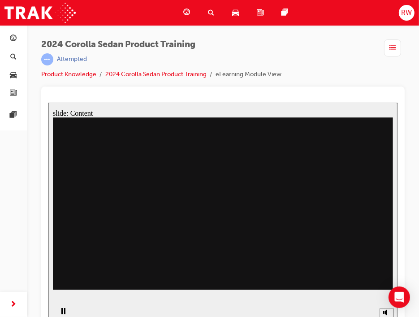
drag, startPoint x: 317, startPoint y: 218, endPoint x: 336, endPoint y: 243, distance: 32.3
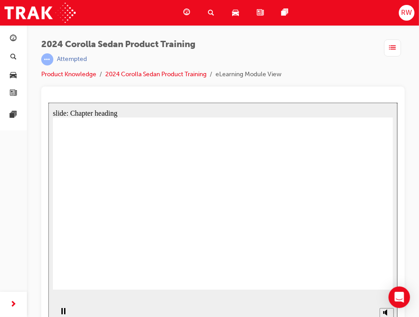
drag, startPoint x: 176, startPoint y: 170, endPoint x: 131, endPoint y: 180, distance: 46.4
drag, startPoint x: 133, startPoint y: 175, endPoint x: 137, endPoint y: 198, distance: 22.8
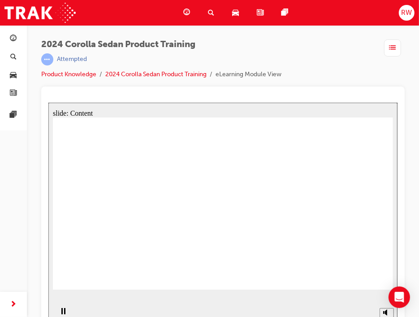
drag, startPoint x: 134, startPoint y: 175, endPoint x: 163, endPoint y: 191, distance: 32.9
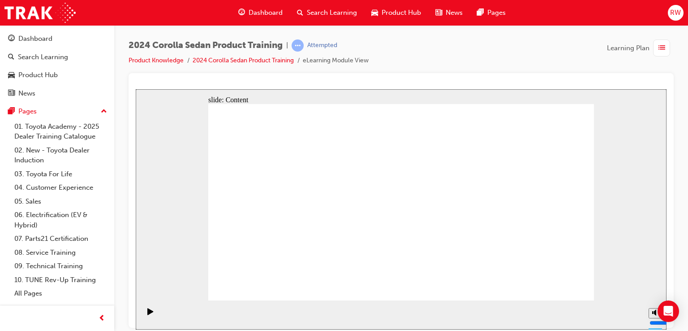
drag, startPoint x: 324, startPoint y: 240, endPoint x: 321, endPoint y: 222, distance: 18.7
drag, startPoint x: 328, startPoint y: 230, endPoint x: 322, endPoint y: 196, distance: 34.6
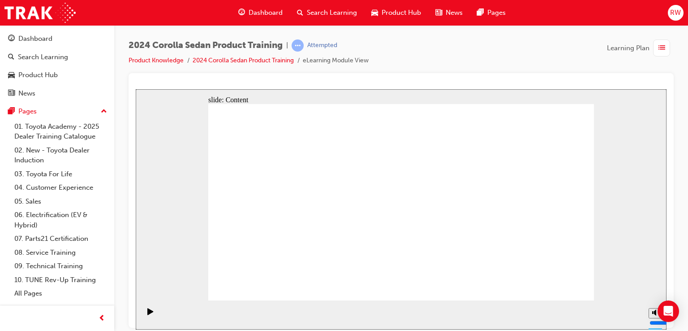
drag, startPoint x: 359, startPoint y: 179, endPoint x: 330, endPoint y: 195, distance: 33.7
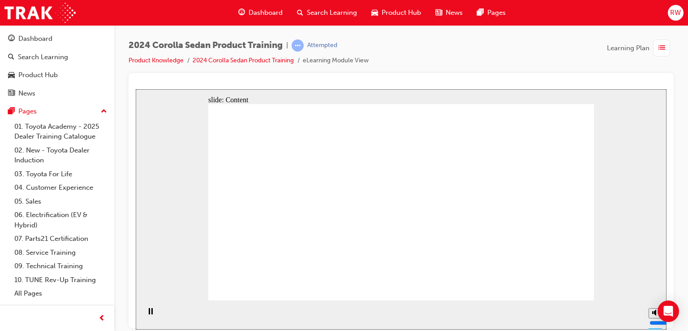
drag, startPoint x: 284, startPoint y: 218, endPoint x: 294, endPoint y: 214, distance: 11.1
drag, startPoint x: 294, startPoint y: 213, endPoint x: 365, endPoint y: 219, distance: 71.5
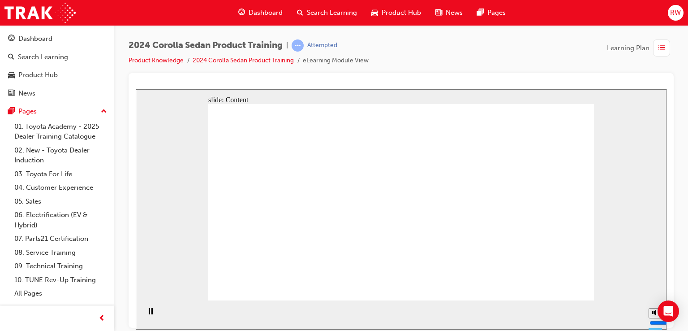
drag, startPoint x: 334, startPoint y: 240, endPoint x: 335, endPoint y: 225, distance: 14.4
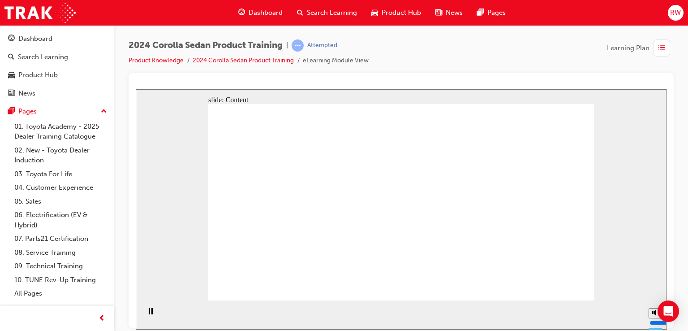
drag, startPoint x: 373, startPoint y: 223, endPoint x: 384, endPoint y: 195, distance: 30.5
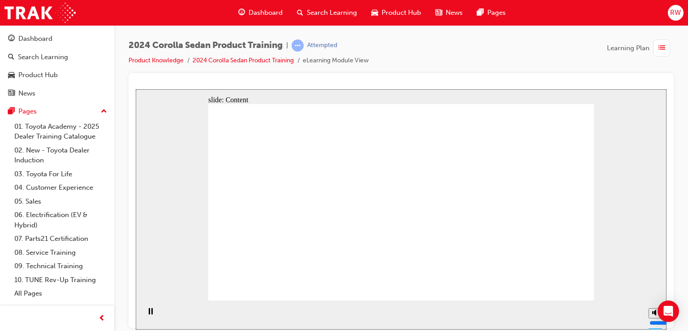
drag, startPoint x: 331, startPoint y: 218, endPoint x: 327, endPoint y: 201, distance: 17.7
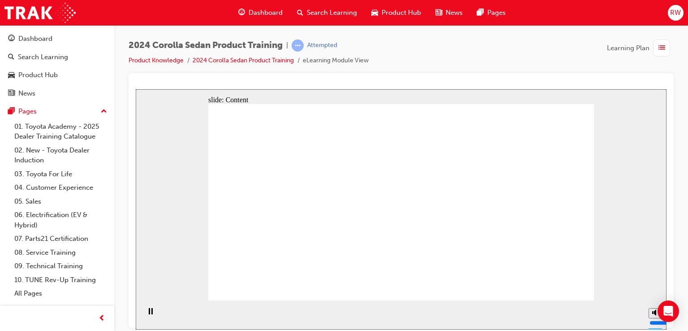
drag, startPoint x: 302, startPoint y: 211, endPoint x: 316, endPoint y: 203, distance: 15.8
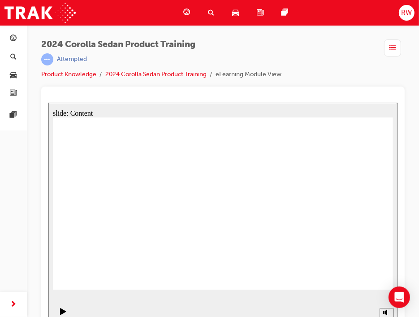
drag, startPoint x: 347, startPoint y: 275, endPoint x: 353, endPoint y: 280, distance: 7.6
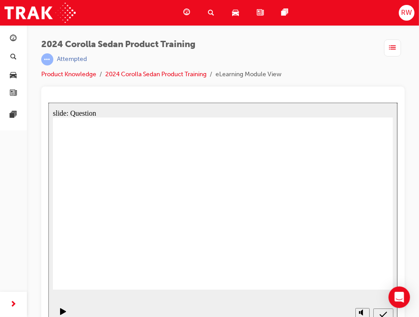
radio input "true"
drag, startPoint x: 291, startPoint y: 190, endPoint x: 299, endPoint y: 185, distance: 9.3
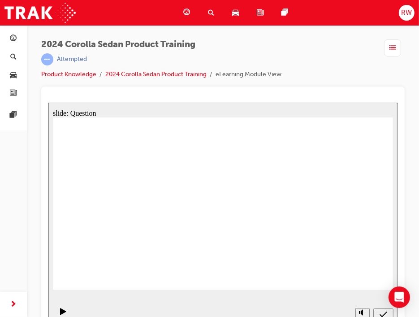
radio input "true"
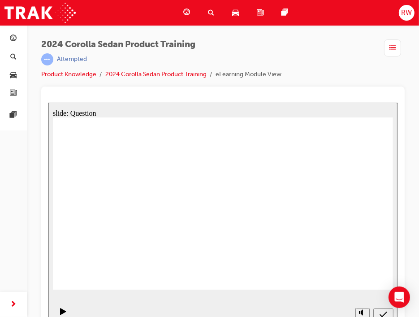
radio input "true"
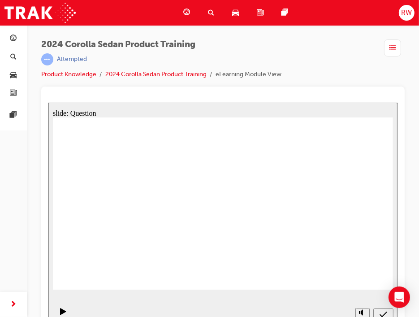
drag, startPoint x: 250, startPoint y: 193, endPoint x: 148, endPoint y: 233, distance: 109.5
drag, startPoint x: 182, startPoint y: 197, endPoint x: 241, endPoint y: 244, distance: 75.5
drag, startPoint x: 305, startPoint y: 194, endPoint x: 298, endPoint y: 196, distance: 7.0
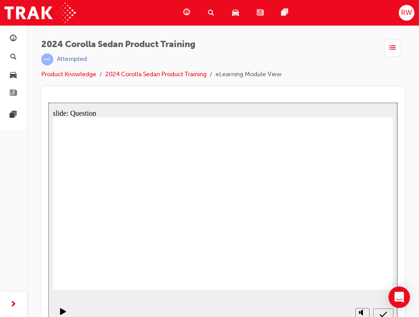
drag, startPoint x: 133, startPoint y: 200, endPoint x: 312, endPoint y: 254, distance: 187.1
drag, startPoint x: 300, startPoint y: 198, endPoint x: 209, endPoint y: 252, distance: 105.6
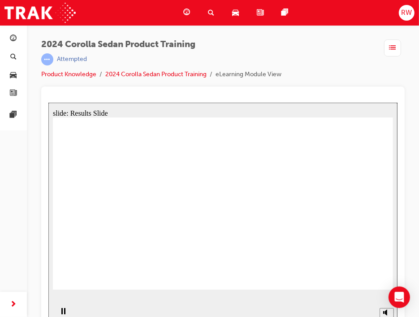
click at [192, 12] on div "Dashboard" at bounding box center [188, 13] width 25 height 18
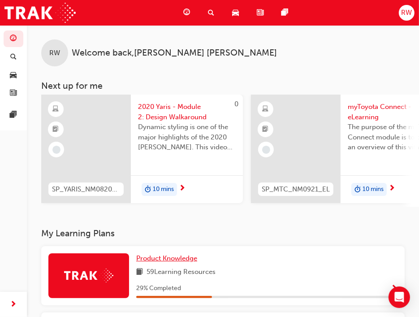
click at [171, 262] on span "Product Knowledge" at bounding box center [166, 258] width 61 height 8
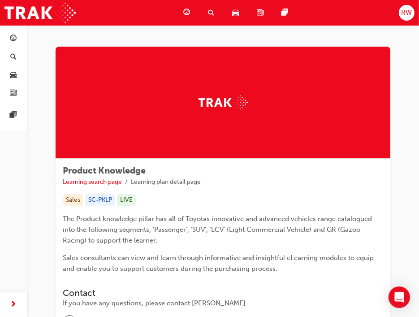
scroll to position [149, 0]
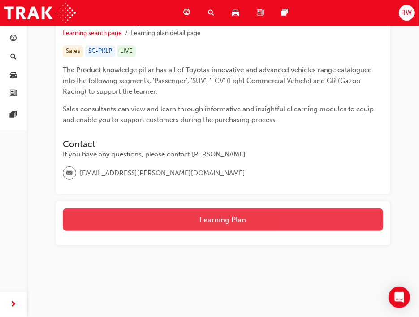
click at [242, 211] on button "Learning Plan" at bounding box center [223, 219] width 320 height 22
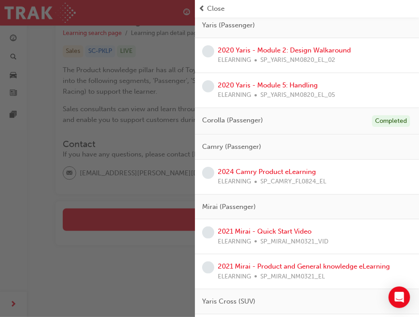
scroll to position [0, 0]
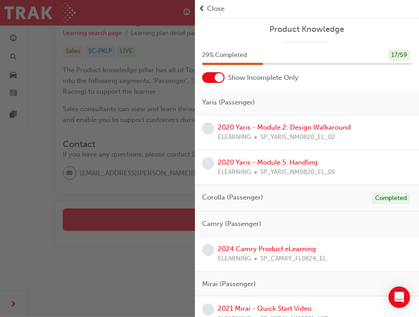
click at [302, 133] on span "SP_YARIS_NM0820_EL_02" at bounding box center [297, 137] width 75 height 10
click at [300, 126] on link "2020 Yaris - Module 2: Design Walkaround" at bounding box center [284, 127] width 133 height 8
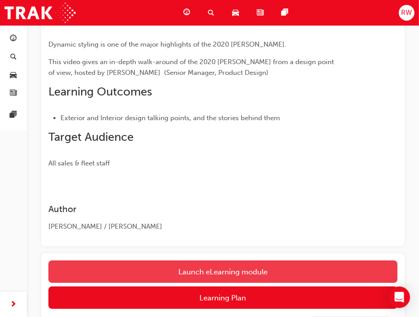
click at [267, 273] on button "Launch eLearning module" at bounding box center [222, 271] width 349 height 22
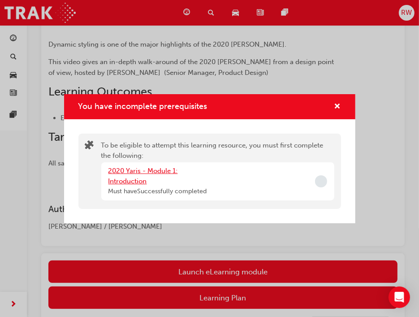
click at [166, 174] on link "2020 Yaris - Module 1: Introduction" at bounding box center [142, 176] width 69 height 18
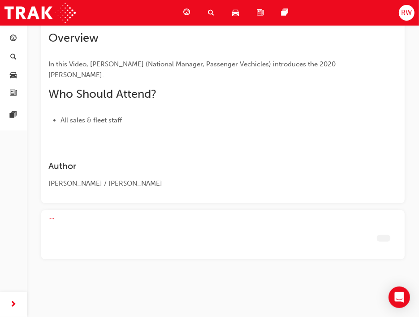
scroll to position [84, 0]
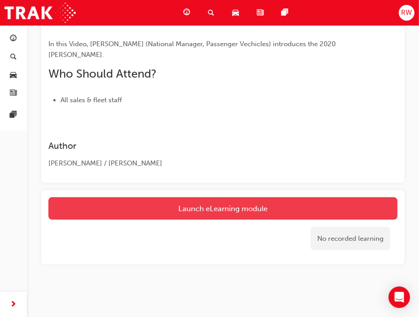
click at [207, 205] on link "Launch eLearning module" at bounding box center [222, 208] width 349 height 22
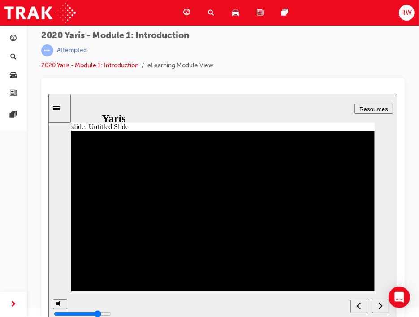
scroll to position [12, 0]
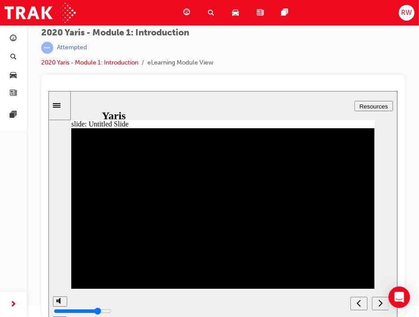
click at [375, 299] on button "next" at bounding box center [379, 302] width 17 height 13
click at [378, 302] on icon "next" at bounding box center [380, 302] width 4 height 8
click at [383, 303] on div "next" at bounding box center [380, 302] width 10 height 9
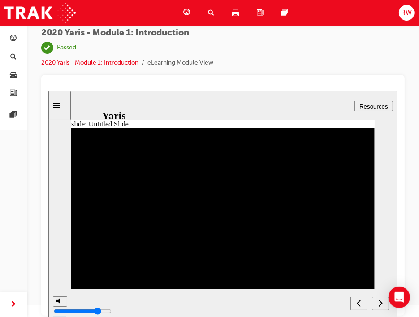
click at [376, 305] on div "next" at bounding box center [380, 302] width 10 height 9
click at [378, 307] on button "next" at bounding box center [379, 302] width 17 height 13
click at [383, 302] on div "next" at bounding box center [380, 302] width 10 height 9
click at [370, 301] on nav "slide navigation" at bounding box center [369, 302] width 38 height 29
click at [378, 310] on nav "slide navigation" at bounding box center [369, 302] width 38 height 29
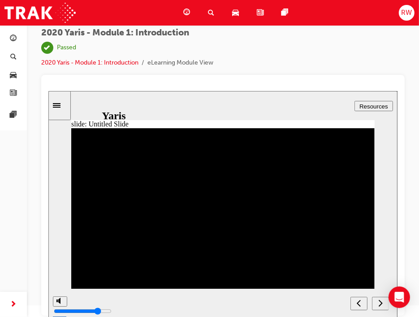
click at [378, 301] on icon "next" at bounding box center [380, 302] width 4 height 8
drag, startPoint x: 232, startPoint y: 242, endPoint x: 241, endPoint y: 238, distance: 10.5
click at [376, 302] on div "next" at bounding box center [380, 302] width 10 height 9
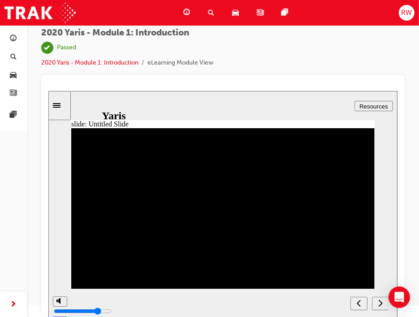
drag, startPoint x: 215, startPoint y: 219, endPoint x: 328, endPoint y: 284, distance: 130.1
click at [384, 297] on button "next" at bounding box center [379, 302] width 17 height 13
click at [382, 299] on div "next" at bounding box center [380, 302] width 10 height 9
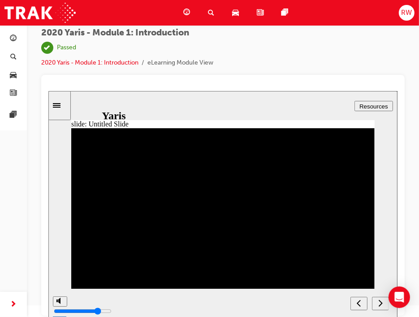
click at [382, 299] on div "next" at bounding box center [380, 302] width 10 height 9
click at [383, 301] on div "next" at bounding box center [380, 302] width 10 height 9
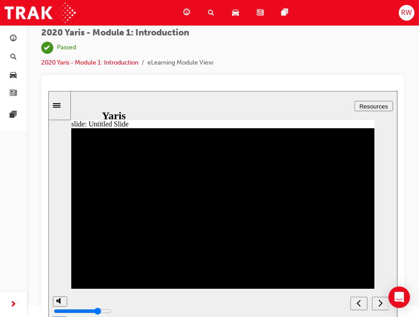
click at [381, 301] on icon "next" at bounding box center [380, 302] width 4 height 8
click at [185, 13] on span "guage-icon" at bounding box center [186, 12] width 7 height 11
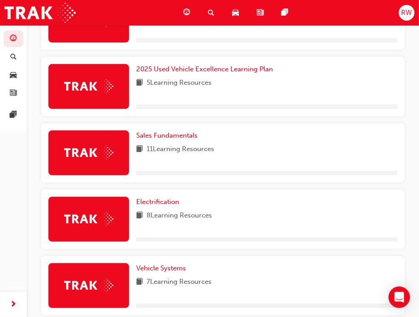
scroll to position [128, 0]
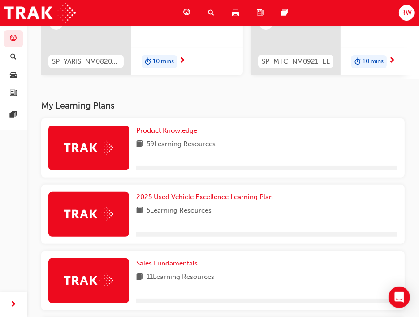
click at [188, 127] on div "Product Knowledge 59 Learning Resources" at bounding box center [222, 147] width 363 height 59
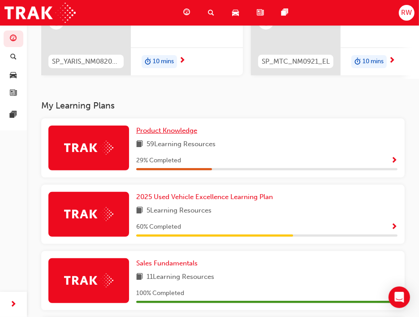
click at [189, 136] on link "Product Knowledge" at bounding box center [168, 130] width 64 height 10
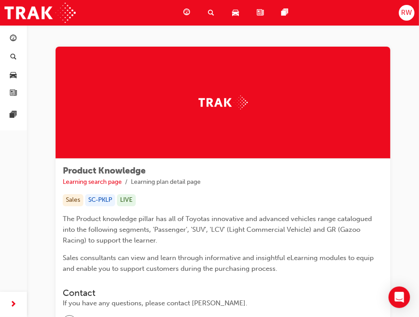
scroll to position [149, 0]
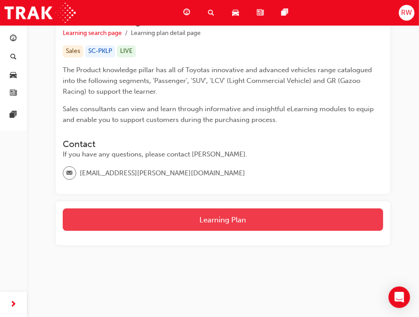
click at [200, 215] on button "Learning Plan" at bounding box center [223, 219] width 320 height 22
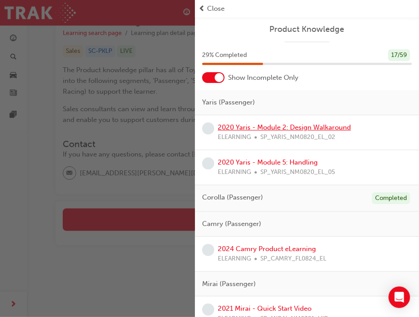
click at [297, 127] on link "2020 Yaris - Module 2: Design Walkaround" at bounding box center [284, 127] width 133 height 8
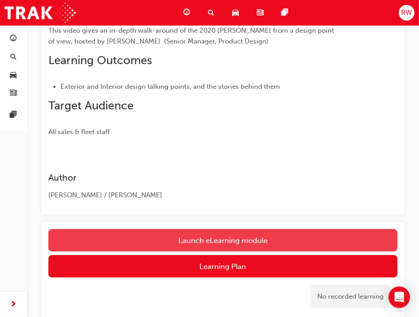
click at [244, 238] on link "Launch eLearning module" at bounding box center [222, 240] width 349 height 22
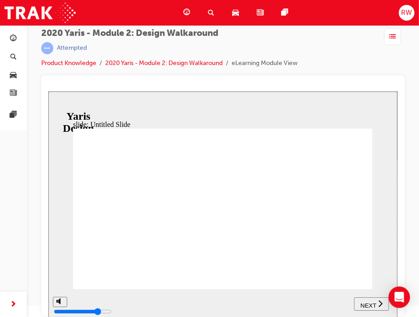
click at [369, 297] on button "NEXT" at bounding box center [370, 303] width 35 height 13
click at [381, 306] on div "NEXT" at bounding box center [375, 303] width 28 height 9
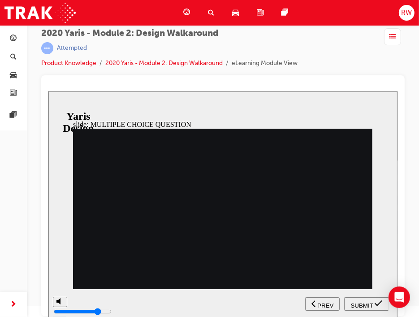
click at [373, 300] on div "SUBMIT" at bounding box center [366, 303] width 38 height 9
drag, startPoint x: 149, startPoint y: 258, endPoint x: 147, endPoint y: 253, distance: 5.0
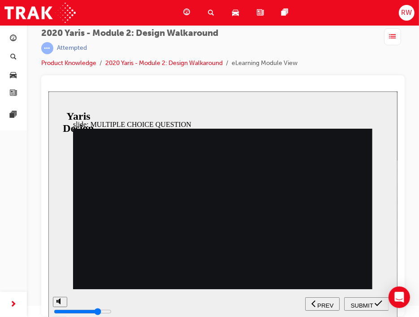
radio input "false"
radio input "true"
click at [369, 297] on button "SUBMIT" at bounding box center [366, 303] width 45 height 13
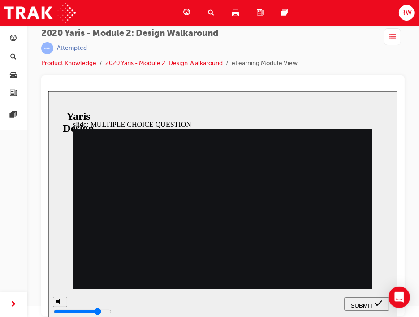
click at [53, 93] on div "slide: MULTIPLE CHOICE QUESTION 2. What were the ‘design cues’ for the 4th gene…" at bounding box center [222, 204] width 349 height 227
drag, startPoint x: 68, startPoint y: 94, endPoint x: 52, endPoint y: 96, distance: 15.8
click at [52, 96] on div "slide: MULTIPLE CHOICE QUESTION 2. What were the ‘design cues’ for the 4th gene…" at bounding box center [222, 204] width 349 height 227
click at [112, 95] on div "slide: MULTIPLE CHOICE QUESTION 2. What were the ‘design cues’ for the 4th gene…" at bounding box center [222, 204] width 349 height 227
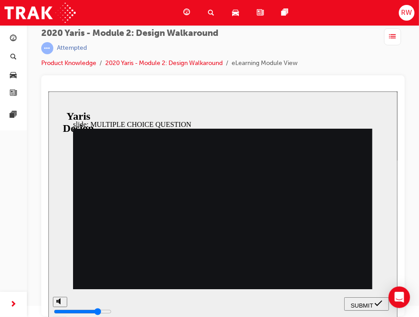
click at [112, 95] on div "slide: MULTIPLE CHOICE QUESTION 2. What were the ‘design cues’ for the 4th gene…" at bounding box center [222, 204] width 349 height 227
